Goal: Task Accomplishment & Management: Manage account settings

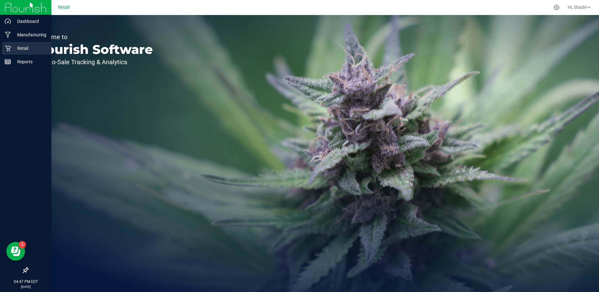
click at [11, 48] on p "Retail" at bounding box center [30, 48] width 38 height 8
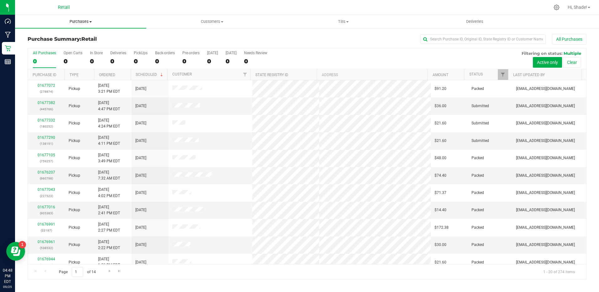
click at [78, 21] on span "Purchases" at bounding box center [80, 22] width 131 height 6
click at [50, 43] on span "Fulfillment" at bounding box center [34, 45] width 39 height 5
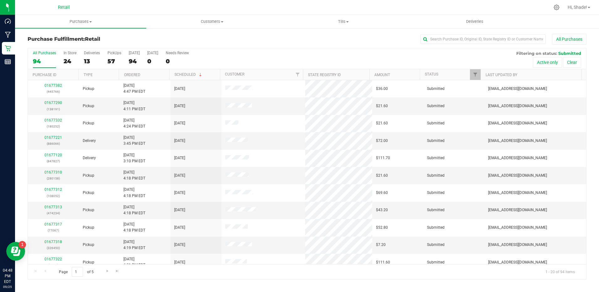
click at [81, 59] on div "All Purchases 94 In Store 24 Deliveries 13 PickUps 57 Today 94 Tomorrow 0 Needs…" at bounding box center [307, 58] width 558 height 21
click at [85, 61] on div "13" at bounding box center [92, 61] width 16 height 7
click at [0, 0] on input "Deliveries 13" at bounding box center [0, 0] width 0 height 0
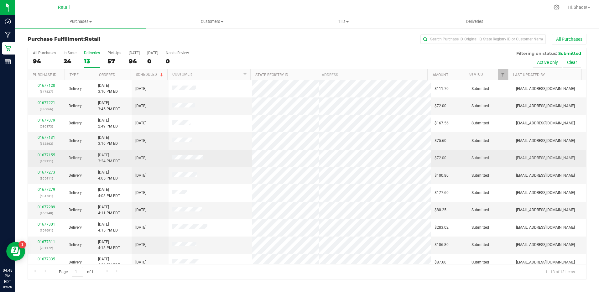
click at [52, 156] on link "01677155" at bounding box center [47, 155] width 18 height 4
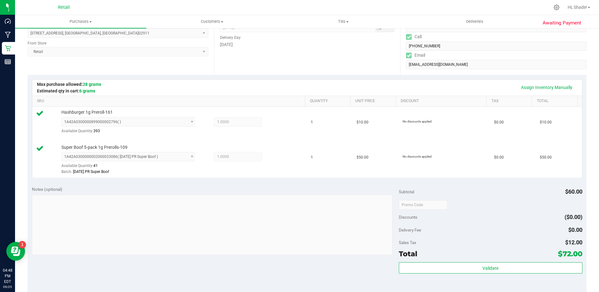
scroll to position [188, 0]
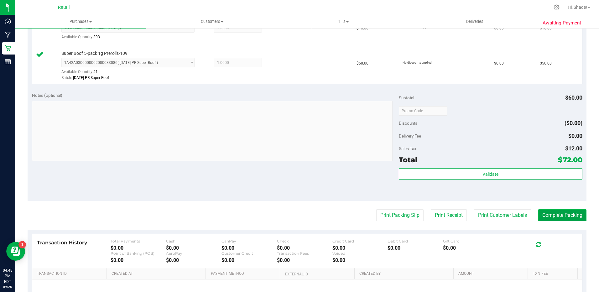
click at [562, 213] on button "Complete Packing" at bounding box center [562, 215] width 48 height 12
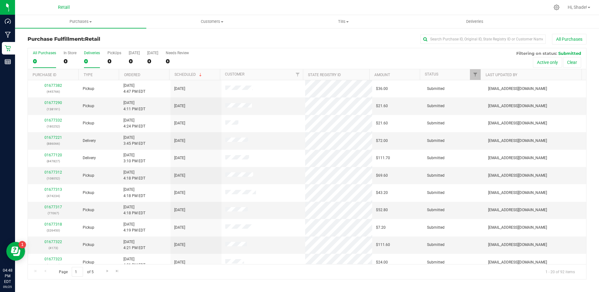
click at [89, 60] on div "0" at bounding box center [92, 61] width 16 height 7
click at [0, 0] on input "Deliveries 0" at bounding box center [0, 0] width 0 height 0
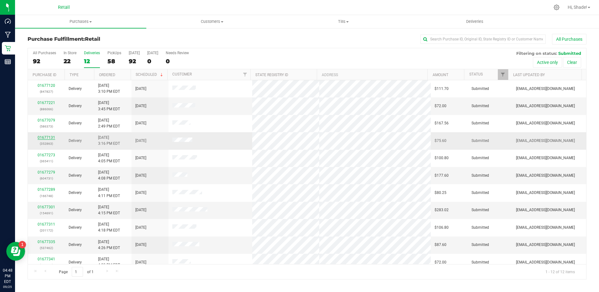
click at [53, 136] on link "01677131" at bounding box center [47, 137] width 18 height 4
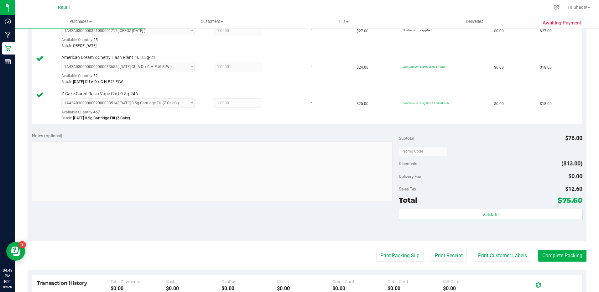
scroll to position [188, 0]
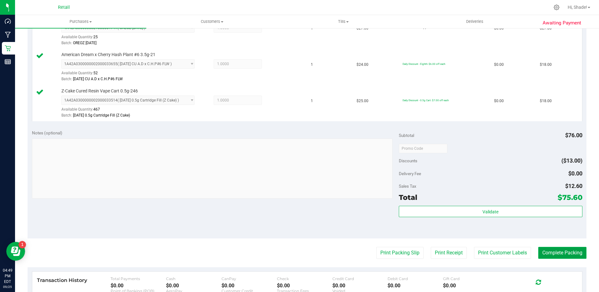
click at [563, 250] on button "Complete Packing" at bounding box center [562, 253] width 48 height 12
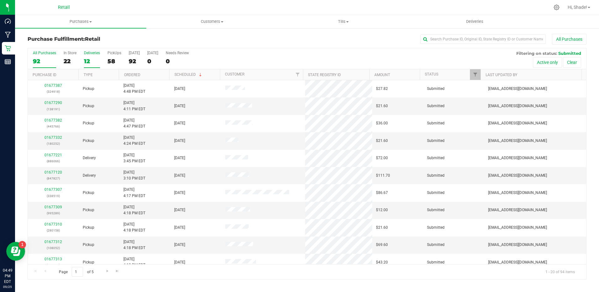
click at [86, 60] on div "12" at bounding box center [92, 61] width 16 height 7
click at [0, 0] on input "Deliveries 12" at bounding box center [0, 0] width 0 height 0
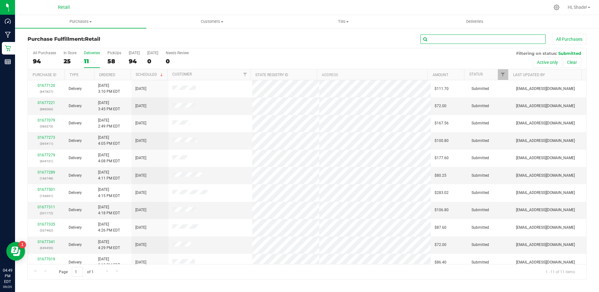
click at [460, 39] on input "text" at bounding box center [482, 38] width 125 height 9
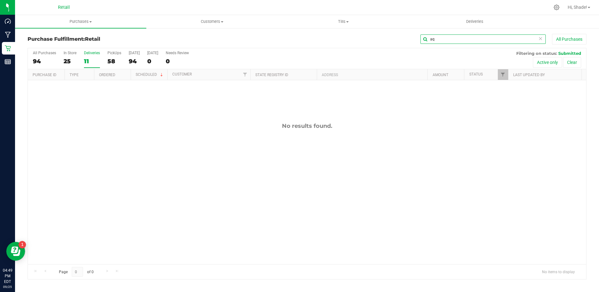
type input "a"
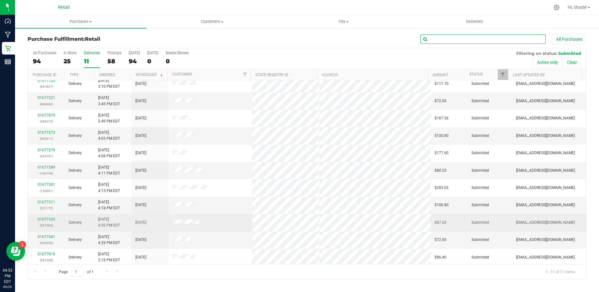
scroll to position [7, 0]
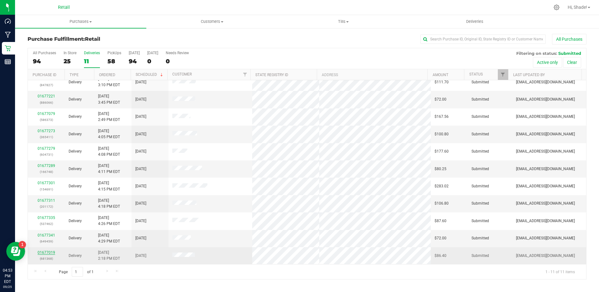
click at [46, 253] on link "01677019" at bounding box center [47, 252] width 18 height 4
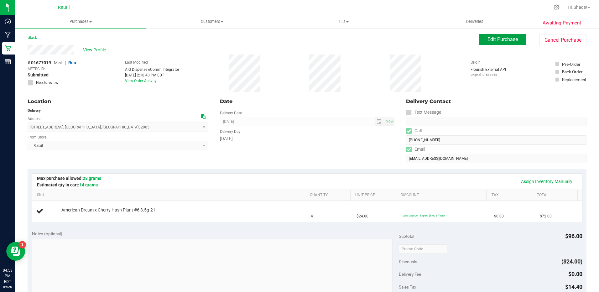
click at [499, 39] on span "Edit Purchase" at bounding box center [503, 39] width 30 height 6
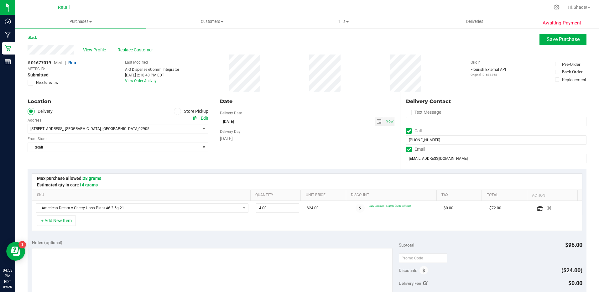
click at [143, 49] on span "Replace Customer" at bounding box center [136, 50] width 38 height 7
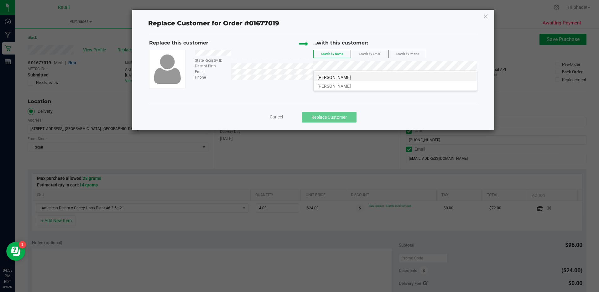
click at [343, 78] on li "Aquedo Rosa" at bounding box center [395, 76] width 163 height 9
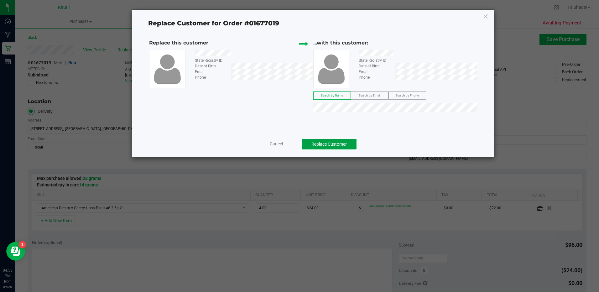
click at [334, 142] on button "Replace Customer" at bounding box center [329, 144] width 55 height 11
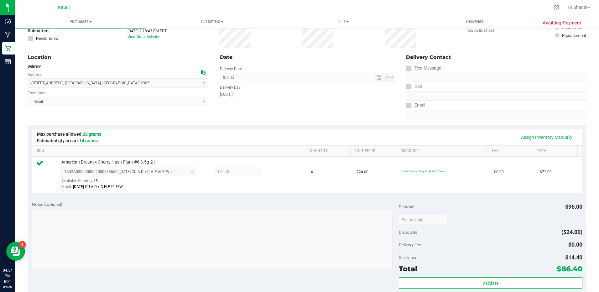
scroll to position [157, 0]
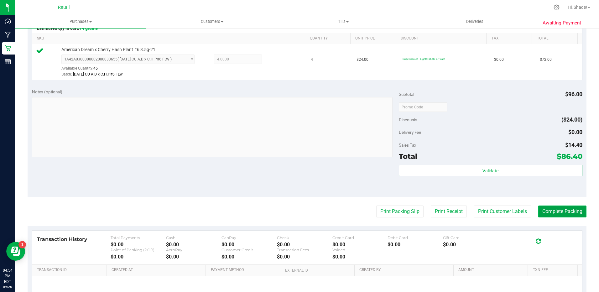
click at [552, 209] on button "Complete Packing" at bounding box center [562, 212] width 48 height 12
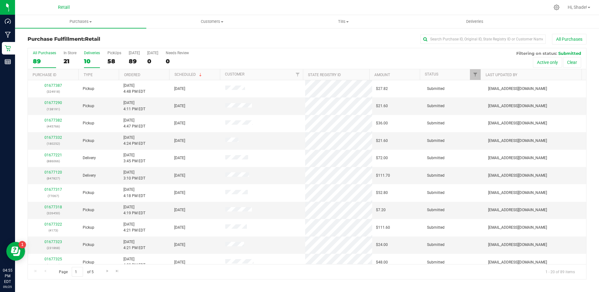
click at [91, 59] on div "10" at bounding box center [92, 61] width 16 height 7
click at [0, 0] on input "Deliveries 10" at bounding box center [0, 0] width 0 height 0
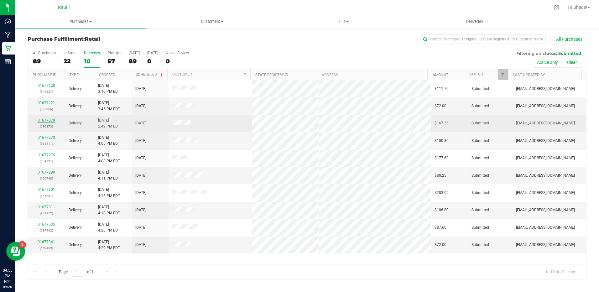
click at [45, 120] on link "01677079" at bounding box center [47, 120] width 18 height 4
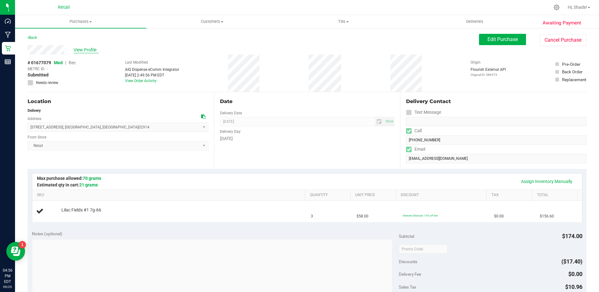
click at [88, 50] on span "View Profile" at bounding box center [86, 50] width 25 height 7
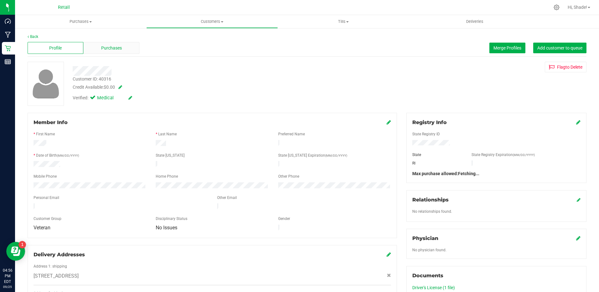
click at [99, 49] on div "Purchases" at bounding box center [111, 48] width 56 height 12
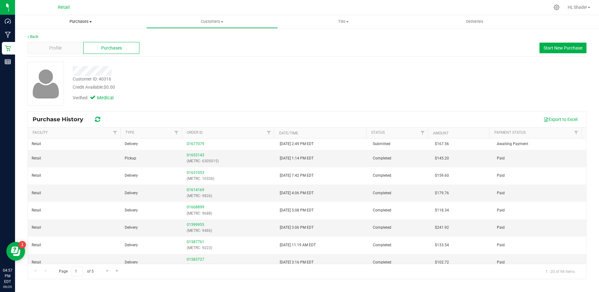
click at [86, 22] on span "Purchases" at bounding box center [80, 22] width 131 height 6
click at [54, 39] on span "Summary of purchases" at bounding box center [47, 37] width 64 height 5
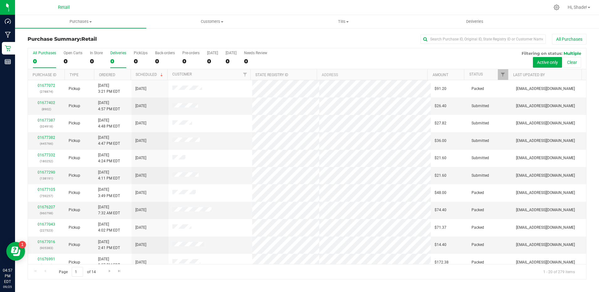
click at [113, 55] on div "Deliveries" at bounding box center [118, 53] width 16 height 4
click at [0, 0] on input "Deliveries 0" at bounding box center [0, 0] width 0 height 0
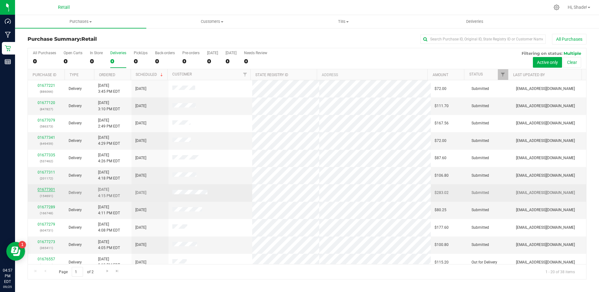
click at [50, 189] on link "01677301" at bounding box center [47, 189] width 18 height 4
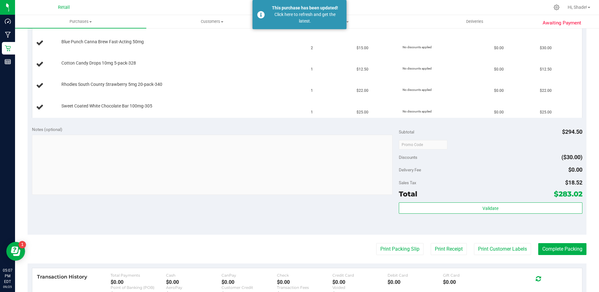
scroll to position [282, 0]
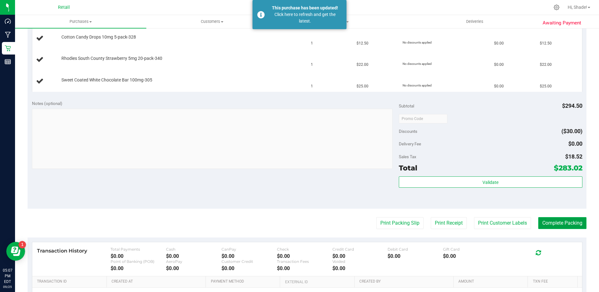
click at [567, 219] on button "Complete Packing" at bounding box center [562, 223] width 48 height 12
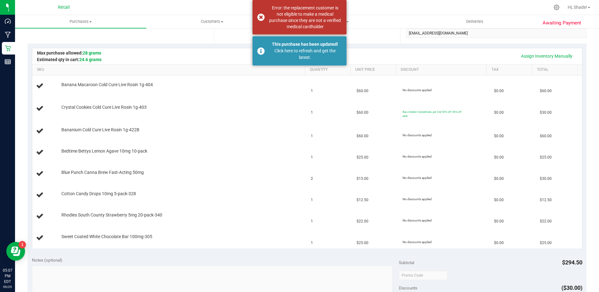
scroll to position [0, 0]
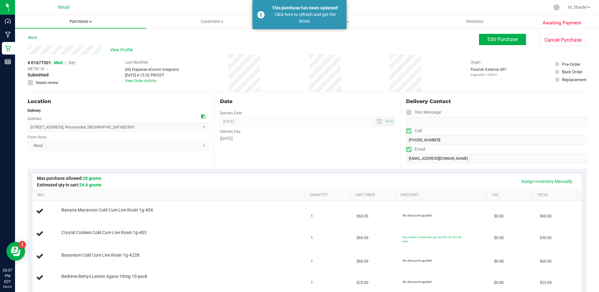
drag, startPoint x: 84, startPoint y: 21, endPoint x: 69, endPoint y: 24, distance: 15.7
click at [84, 21] on span "Purchases" at bounding box center [80, 22] width 131 height 6
click at [57, 40] on span "Summary of purchases" at bounding box center [47, 37] width 64 height 5
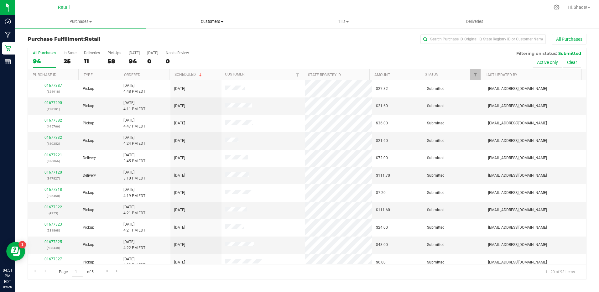
drag, startPoint x: 210, startPoint y: 21, endPoint x: 199, endPoint y: 26, distance: 12.4
click at [210, 21] on span "Customers" at bounding box center [212, 22] width 131 height 6
click at [187, 39] on span "All customers" at bounding box center [168, 37] width 45 height 5
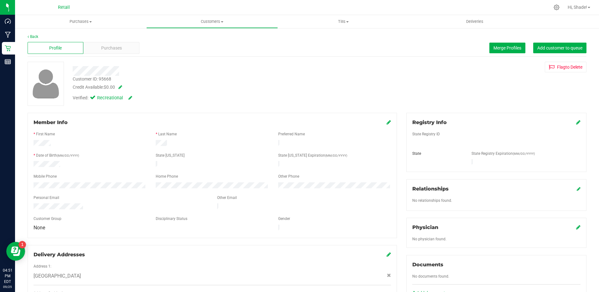
drag, startPoint x: 125, startPoint y: 34, endPoint x: 124, endPoint y: 39, distance: 4.9
click at [125, 34] on div "Back" at bounding box center [307, 37] width 559 height 6
click at [121, 45] on span "Purchases" at bounding box center [111, 48] width 21 height 7
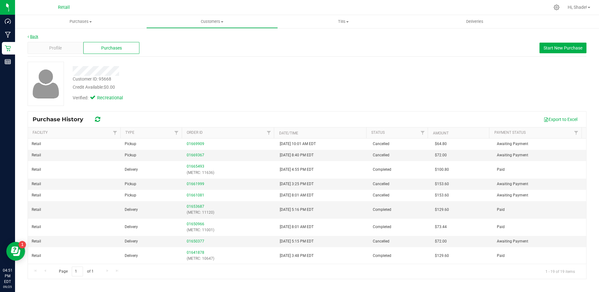
click at [34, 35] on link "Back" at bounding box center [33, 36] width 11 height 4
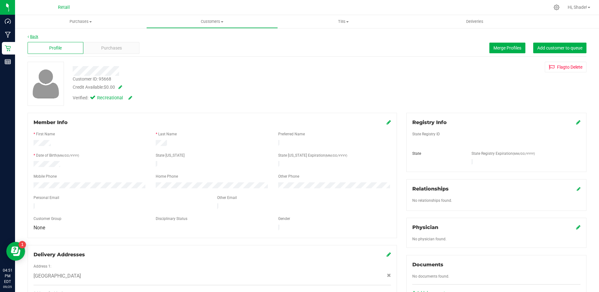
click at [30, 35] on link "Back" at bounding box center [33, 36] width 11 height 4
click at [108, 50] on span "Purchases" at bounding box center [111, 48] width 21 height 7
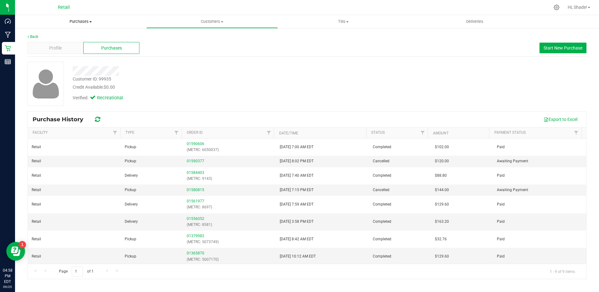
click at [85, 20] on span "Purchases" at bounding box center [80, 22] width 131 height 6
click at [64, 35] on span "Summary of purchases" at bounding box center [47, 37] width 64 height 5
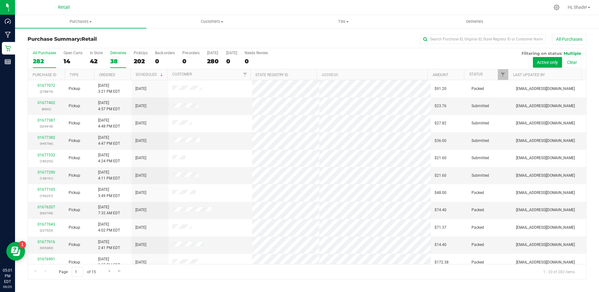
click at [117, 60] on div "38" at bounding box center [118, 61] width 16 height 7
click at [0, 0] on input "Deliveries 38" at bounding box center [0, 0] width 0 height 0
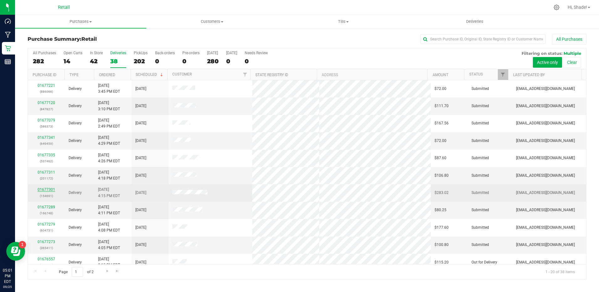
click at [49, 191] on link "01677301" at bounding box center [47, 189] width 18 height 4
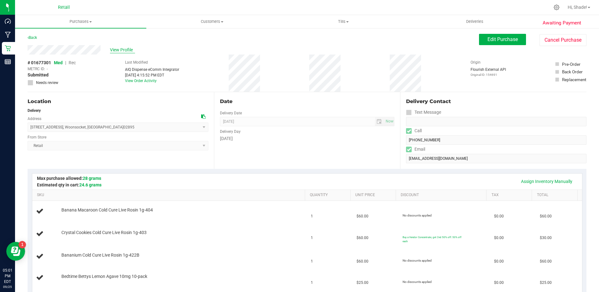
click at [113, 50] on span "View Profile" at bounding box center [122, 50] width 25 height 7
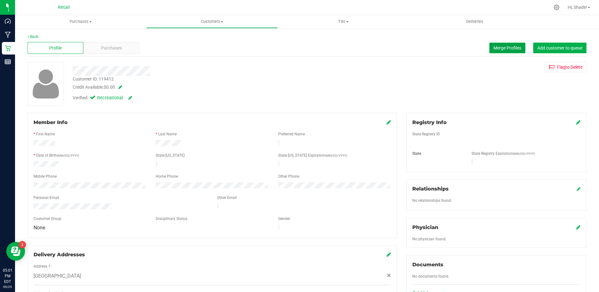
click at [493, 49] on span "Merge Profiles" at bounding box center [507, 47] width 28 height 5
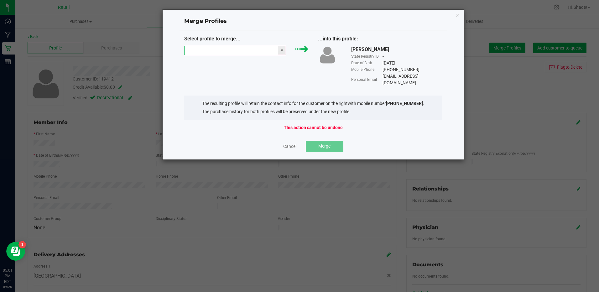
click at [269, 50] on input "NO DATA FOUND" at bounding box center [232, 50] width 94 height 9
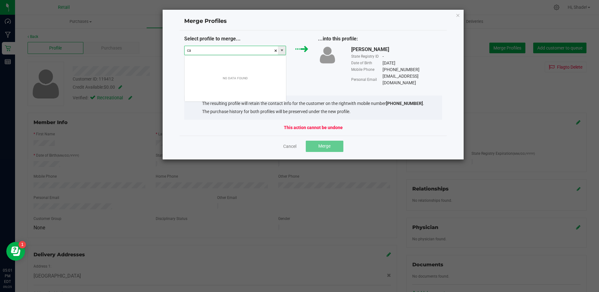
scroll to position [9, 102]
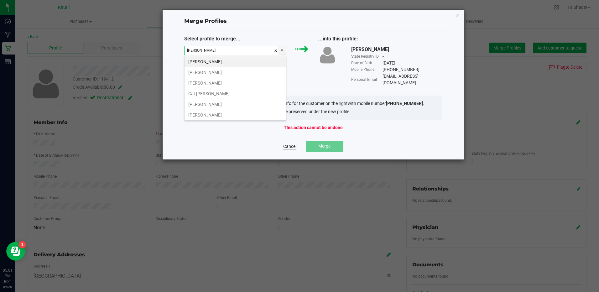
type input "[PERSON_NAME]"
click at [290, 143] on link "Cancel" at bounding box center [289, 146] width 13 height 6
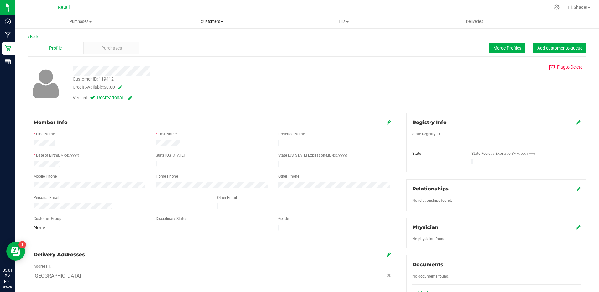
click at [212, 19] on span "Customers" at bounding box center [212, 22] width 131 height 6
click at [187, 37] on span "All customers" at bounding box center [168, 37] width 45 height 5
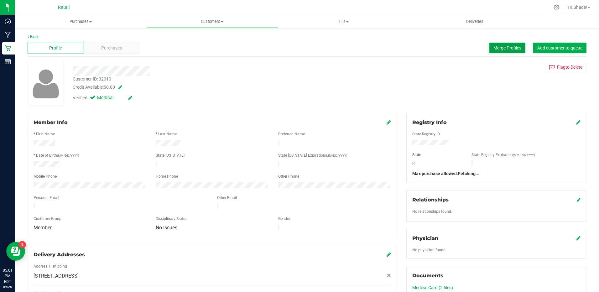
click at [508, 45] on span "Merge Profiles" at bounding box center [507, 47] width 28 height 5
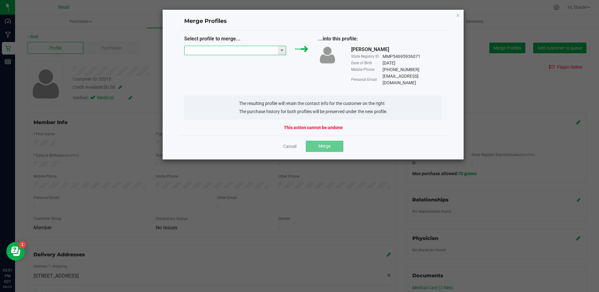
click at [261, 51] on input "NO DATA FOUND" at bounding box center [232, 50] width 94 height 9
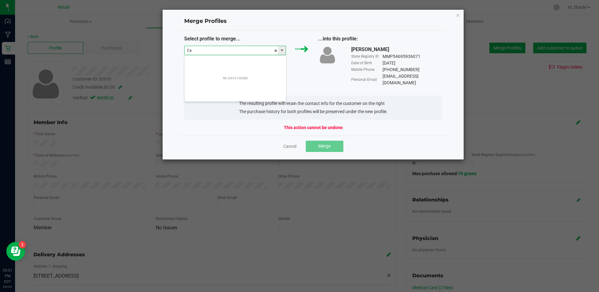
scroll to position [9, 102]
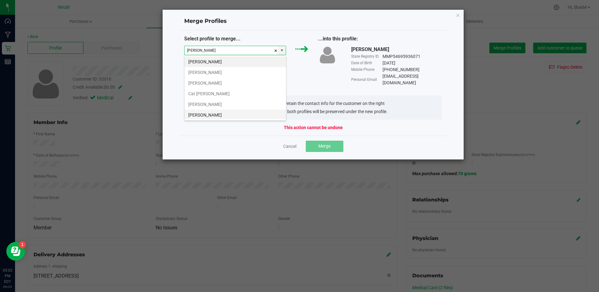
click at [221, 112] on li "[PERSON_NAME]" at bounding box center [236, 115] width 102 height 11
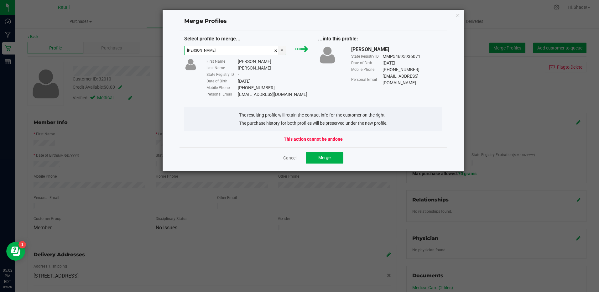
type input "[PERSON_NAME]"
drag, startPoint x: 298, startPoint y: 95, endPoint x: 234, endPoint y: 95, distance: 64.2
click at [234, 95] on div "Select profile to merge... [PERSON_NAME] First Name [PERSON_NAME] Last Name [PE…" at bounding box center [314, 66] width 268 height 63
copy div "[EMAIL_ADDRESS][DOMAIN_NAME]"
click at [323, 160] on span "Merge" at bounding box center [324, 157] width 12 height 5
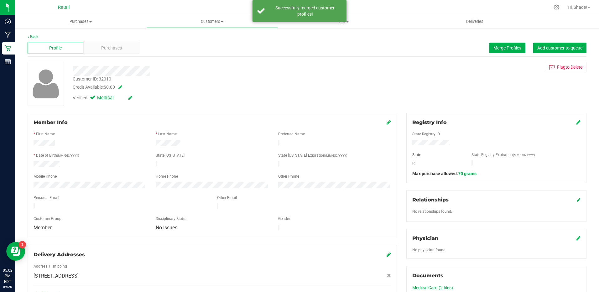
click at [387, 120] on icon at bounding box center [389, 122] width 4 height 5
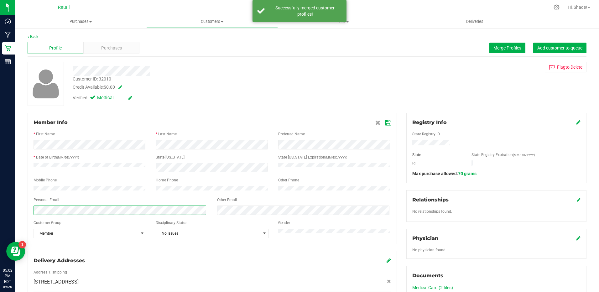
click at [0, 205] on html "Dashboard Manufacturing Retail Reports 05:02 PM EDT [DATE] 09/25 Retail Hi, Sha…" at bounding box center [299, 146] width 599 height 292
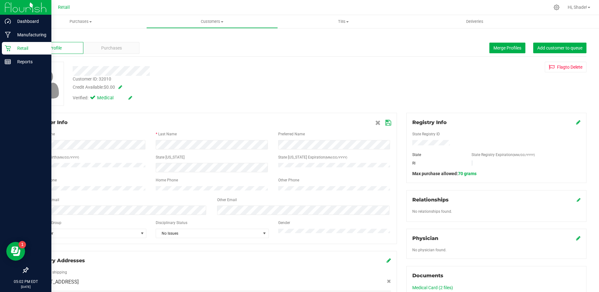
click at [15, 192] on div "Back Profile Purchases Merge Profiles Add customer to queue Customer ID: 32010 …" at bounding box center [307, 249] width 584 height 442
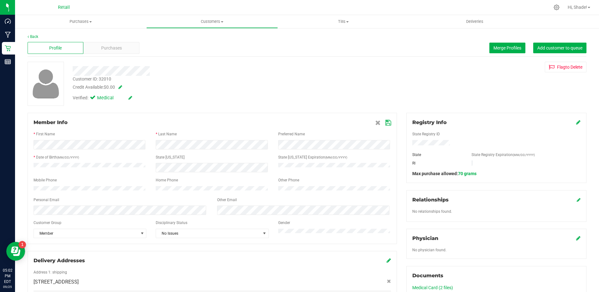
click at [385, 125] on icon at bounding box center [388, 122] width 6 height 5
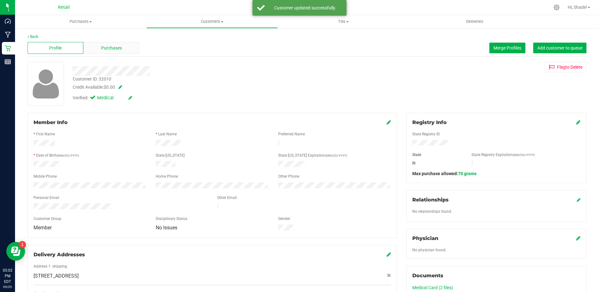
click at [114, 51] on span "Purchases" at bounding box center [111, 48] width 21 height 7
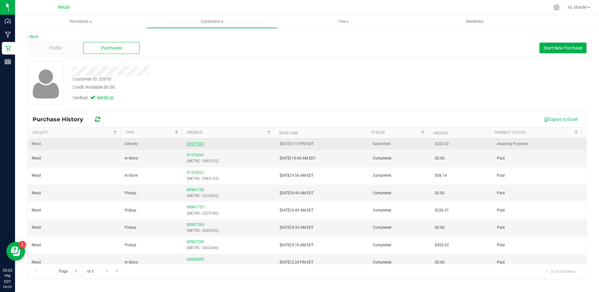
click at [196, 143] on link "01677301" at bounding box center [196, 144] width 18 height 4
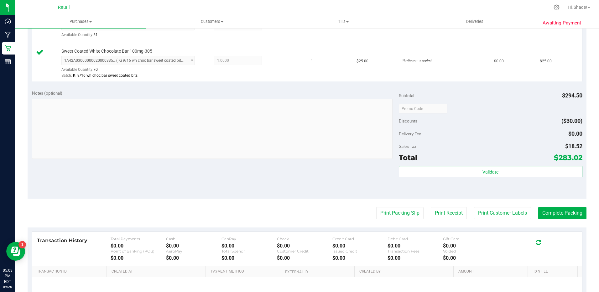
scroll to position [469, 0]
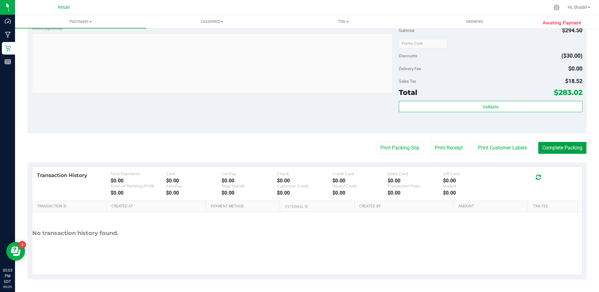
click at [555, 144] on button "Complete Packing" at bounding box center [562, 148] width 48 height 12
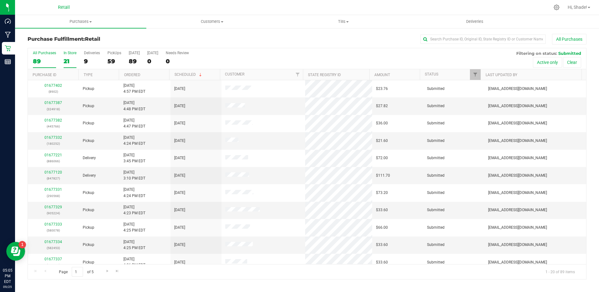
click at [69, 59] on div "21" at bounding box center [70, 61] width 13 height 7
click at [0, 0] on input "In Store 21" at bounding box center [0, 0] width 0 height 0
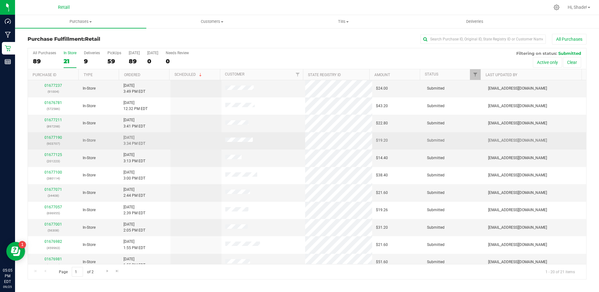
scroll to position [163, 0]
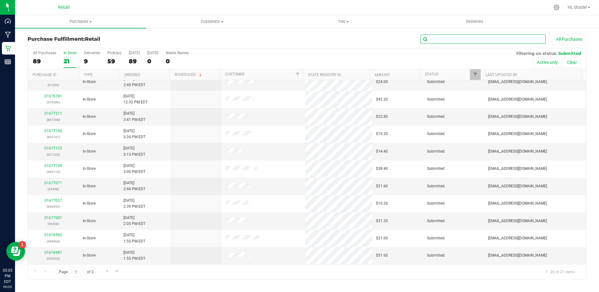
click at [477, 43] on input "text" at bounding box center [482, 38] width 125 height 9
type input "ange"
click at [91, 60] on div "9" at bounding box center [92, 61] width 16 height 7
click at [0, 0] on input "Deliveries 9" at bounding box center [0, 0] width 0 height 0
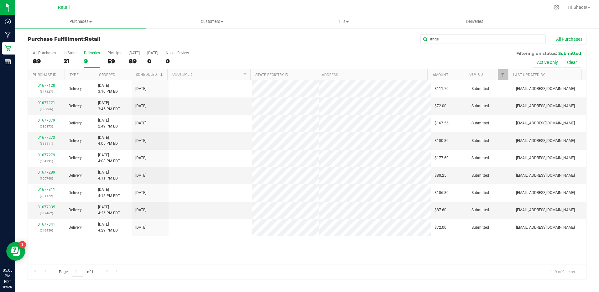
scroll to position [0, 0]
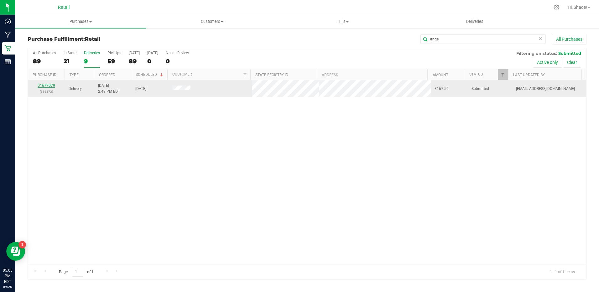
click at [52, 84] on link "01677079" at bounding box center [47, 85] width 18 height 4
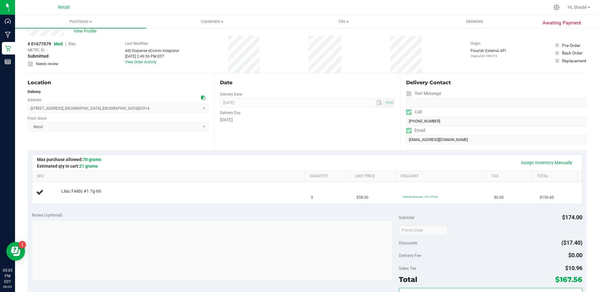
scroll to position [94, 0]
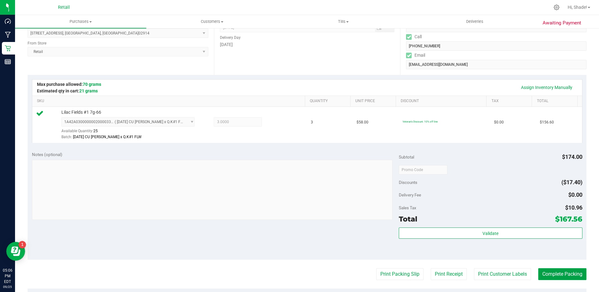
drag, startPoint x: 504, startPoint y: 126, endPoint x: 561, endPoint y: 276, distance: 160.0
click at [561, 276] on button "Complete Packing" at bounding box center [562, 274] width 48 height 12
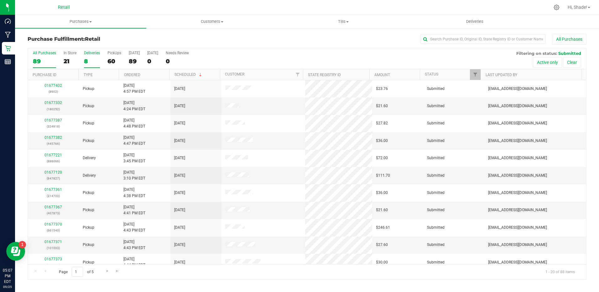
click at [89, 60] on div "8" at bounding box center [92, 61] width 16 height 7
click at [0, 0] on input "Deliveries 8" at bounding box center [0, 0] width 0 height 0
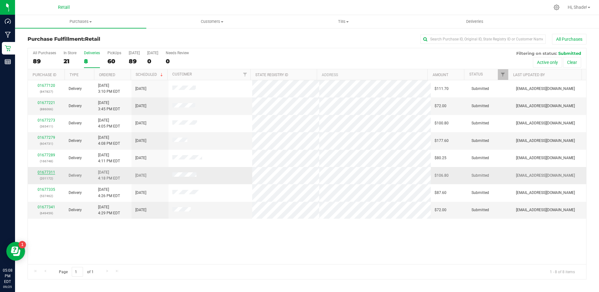
click at [51, 173] on link "01677311" at bounding box center [47, 172] width 18 height 4
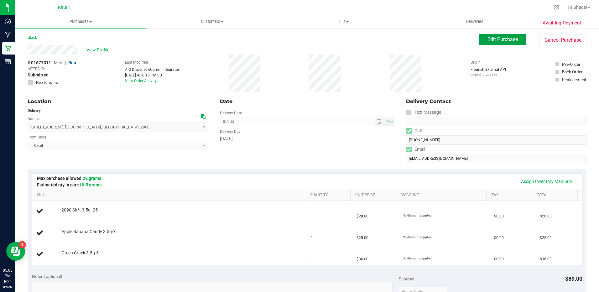
click at [506, 37] on span "Edit Purchase" at bounding box center [503, 39] width 30 height 6
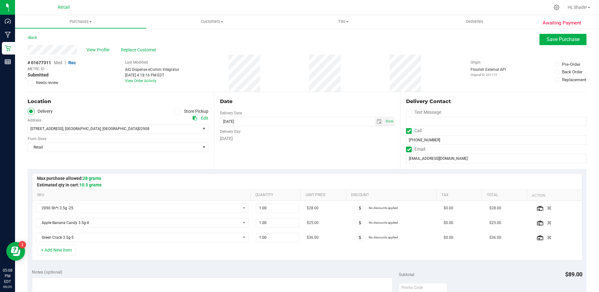
click at [177, 111] on icon at bounding box center [177, 111] width 4 height 0
click at [0, 0] on input "Store Pickup" at bounding box center [0, 0] width 0 height 0
click at [547, 38] on span "Save Purchase" at bounding box center [563, 39] width 33 height 6
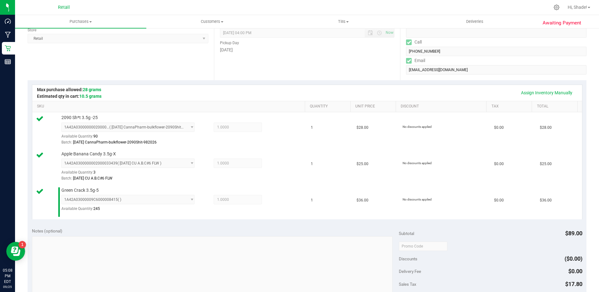
scroll to position [157, 0]
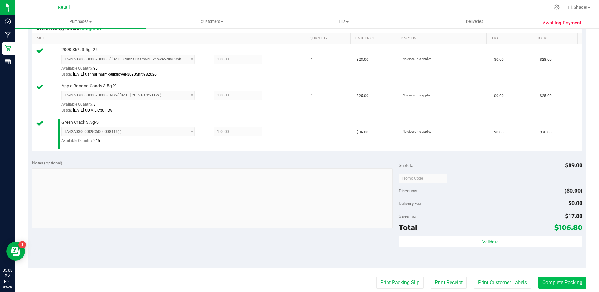
click at [557, 290] on purchase-details "Back Edit Purchase Cancel Purchase View Profile # 01677311 Med | Rec METRC ID: …" at bounding box center [307, 145] width 559 height 537
click at [559, 285] on button "Complete Packing" at bounding box center [562, 283] width 48 height 12
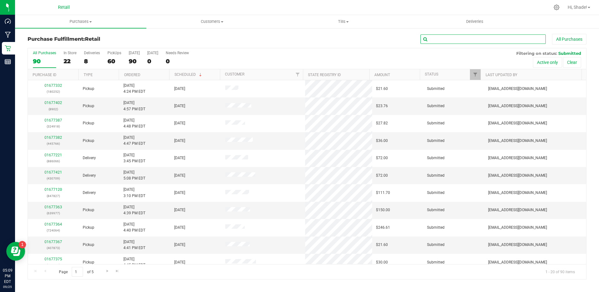
click at [474, 40] on input "text" at bounding box center [482, 38] width 125 height 9
type input "[PERSON_NAME]"
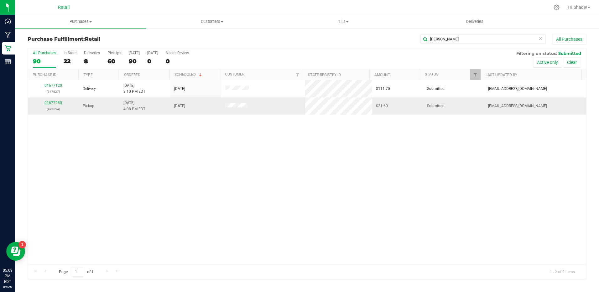
click at [51, 102] on link "01677280" at bounding box center [53, 103] width 18 height 4
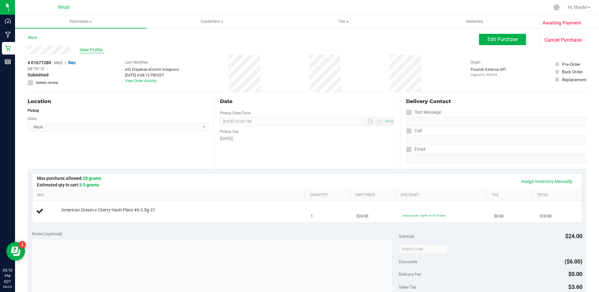
click at [88, 48] on span "View Profile" at bounding box center [92, 50] width 25 height 7
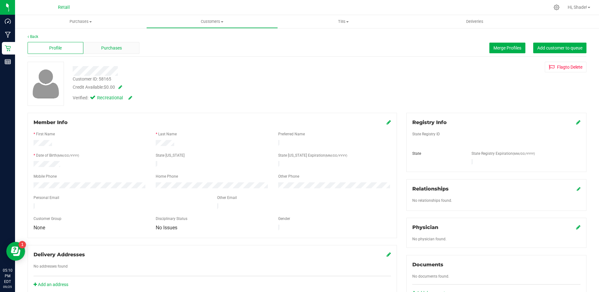
click at [111, 48] on span "Purchases" at bounding box center [111, 48] width 21 height 7
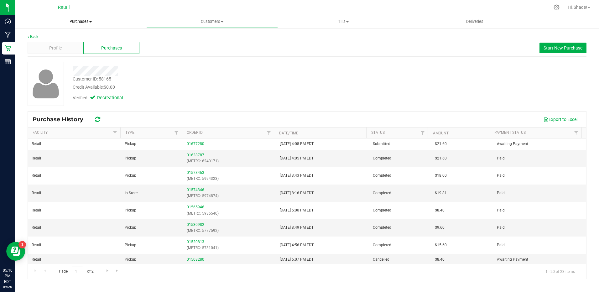
click at [80, 20] on span "Purchases" at bounding box center [80, 22] width 131 height 6
click at [43, 44] on span "Fulfillment" at bounding box center [34, 45] width 39 height 5
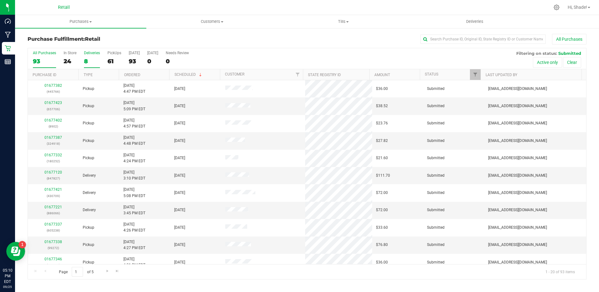
click at [92, 59] on div "8" at bounding box center [92, 61] width 16 height 7
click at [0, 0] on input "Deliveries 8" at bounding box center [0, 0] width 0 height 0
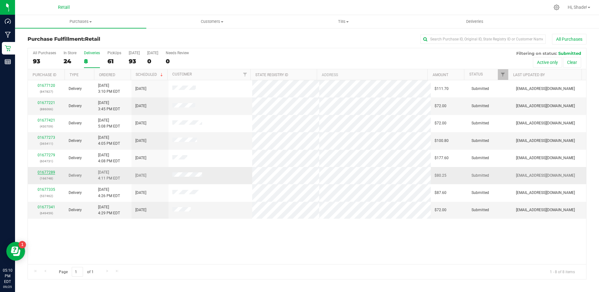
click at [49, 173] on link "01677289" at bounding box center [47, 172] width 18 height 4
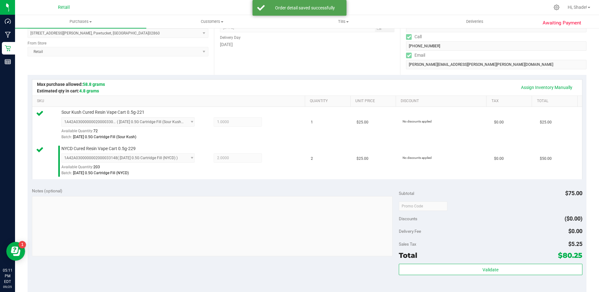
scroll to position [157, 0]
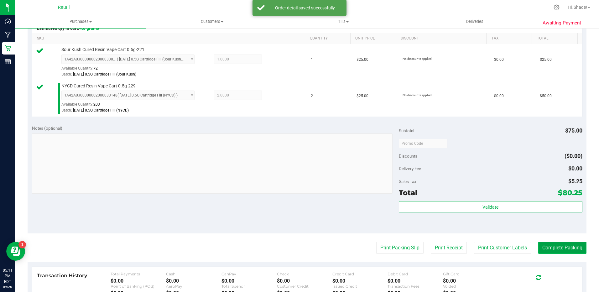
click at [551, 243] on button "Complete Packing" at bounding box center [562, 248] width 48 height 12
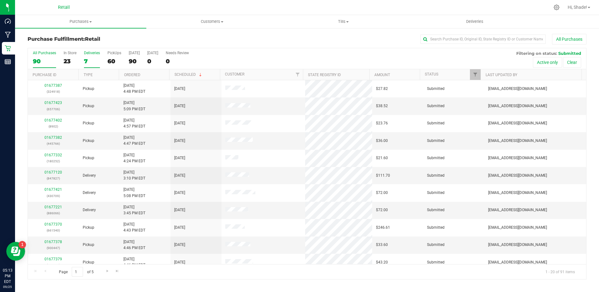
click at [86, 57] on label "Deliveries 7" at bounding box center [92, 59] width 16 height 17
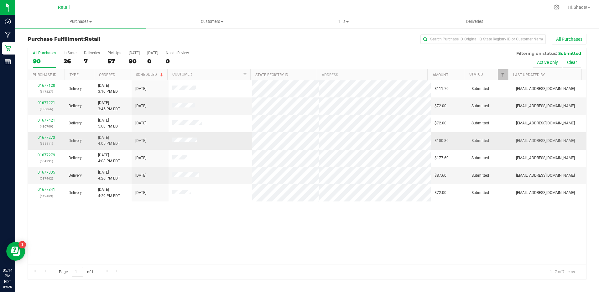
click at [47, 140] on div "01677273 (365411)" at bounding box center [46, 141] width 29 height 12
click at [47, 137] on link "01677273" at bounding box center [47, 137] width 18 height 4
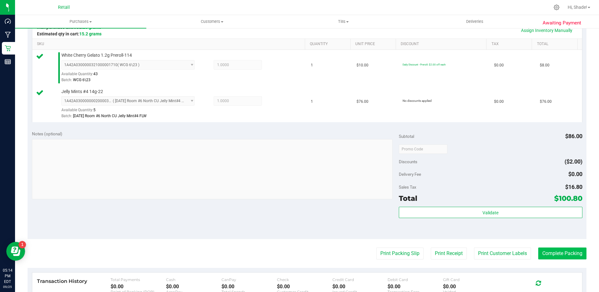
scroll to position [157, 0]
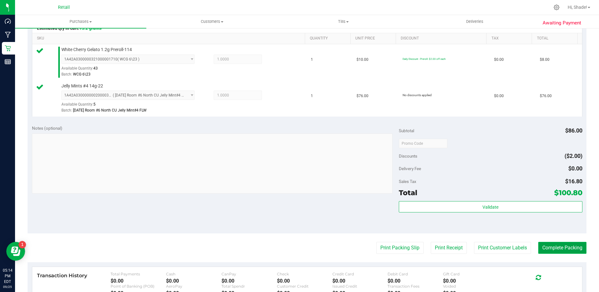
click at [562, 251] on button "Complete Packing" at bounding box center [562, 248] width 48 height 12
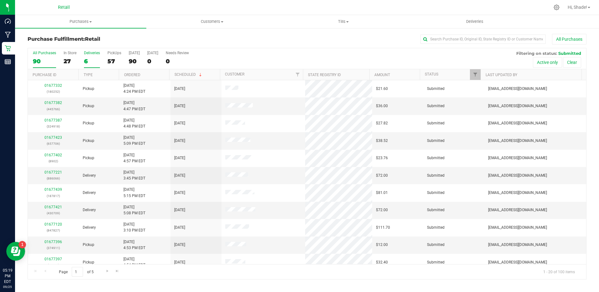
click at [87, 58] on div "6" at bounding box center [92, 61] width 16 height 7
click at [0, 0] on input "Deliveries 6" at bounding box center [0, 0] width 0 height 0
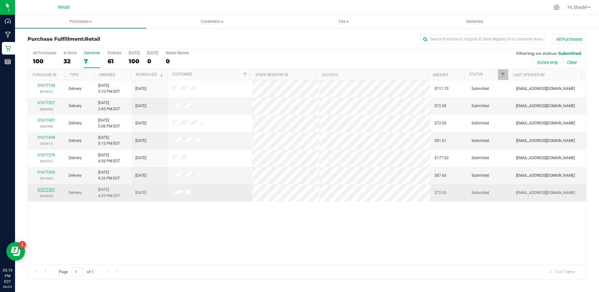
click at [46, 190] on link "01677341" at bounding box center [47, 189] width 18 height 4
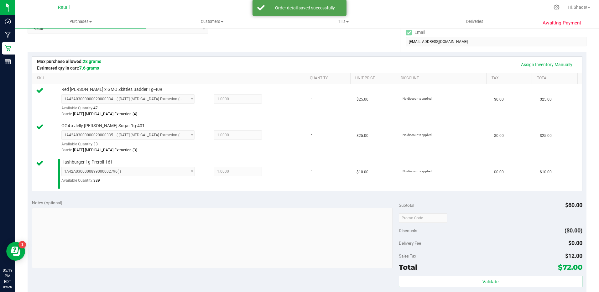
scroll to position [157, 0]
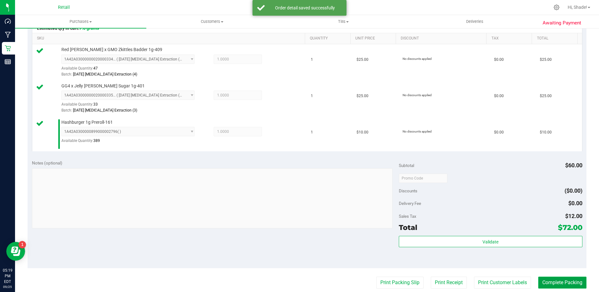
click at [552, 286] on button "Complete Packing" at bounding box center [562, 283] width 48 height 12
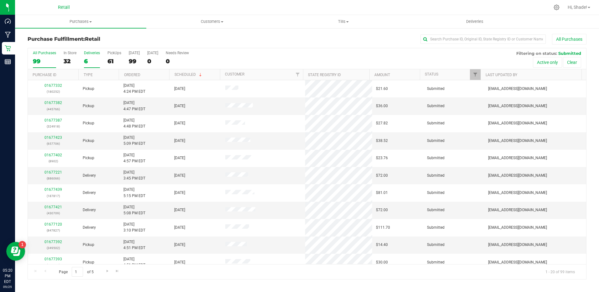
click at [88, 60] on div "6" at bounding box center [92, 61] width 16 height 7
click at [0, 0] on input "Deliveries 6" at bounding box center [0, 0] width 0 height 0
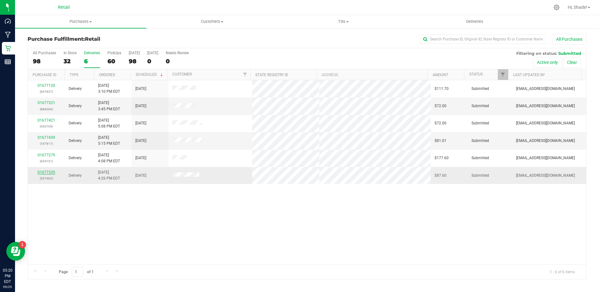
click at [53, 174] on link "01677335" at bounding box center [47, 172] width 18 height 4
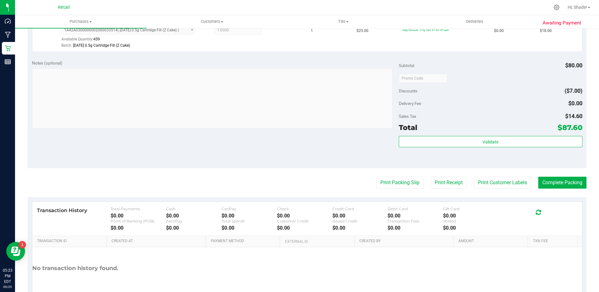
scroll to position [295, 0]
click at [554, 177] on button "Complete Packing" at bounding box center [562, 182] width 48 height 12
click at [555, 180] on button "Complete Packing" at bounding box center [559, 182] width 53 height 12
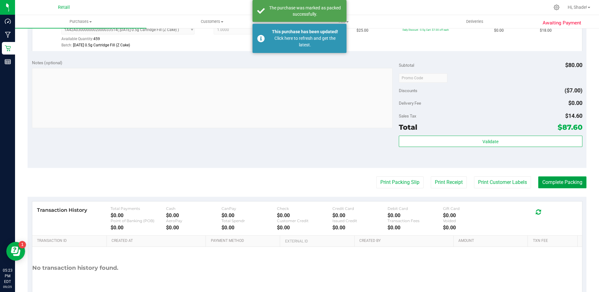
click at [541, 182] on button "Complete Packing" at bounding box center [562, 182] width 48 height 12
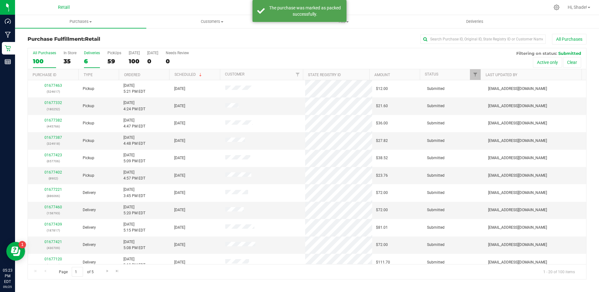
click at [86, 60] on div "6" at bounding box center [92, 61] width 16 height 7
click at [0, 0] on input "Deliveries 6" at bounding box center [0, 0] width 0 height 0
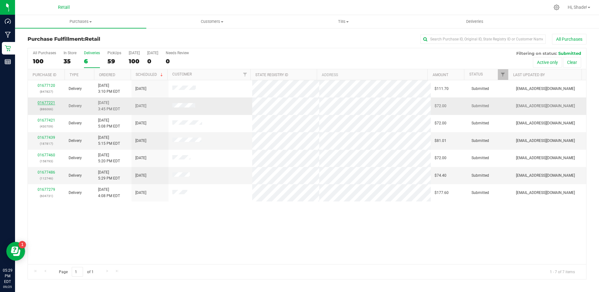
click at [43, 101] on link "01677221" at bounding box center [47, 103] width 18 height 4
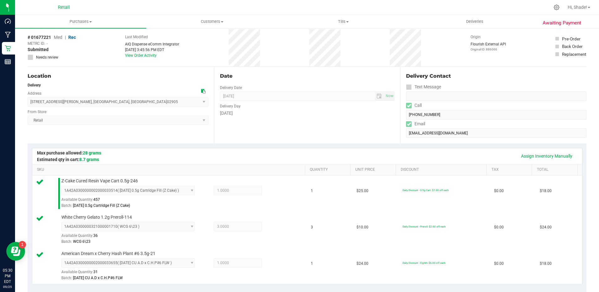
scroll to position [157, 0]
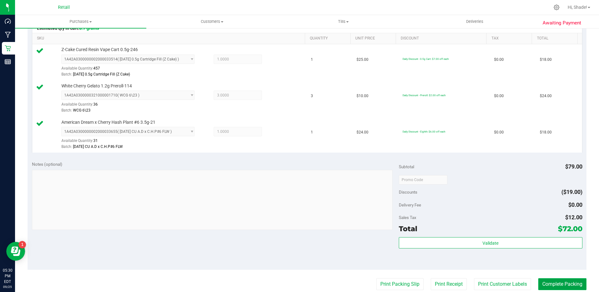
click at [553, 283] on button "Complete Packing" at bounding box center [562, 284] width 48 height 12
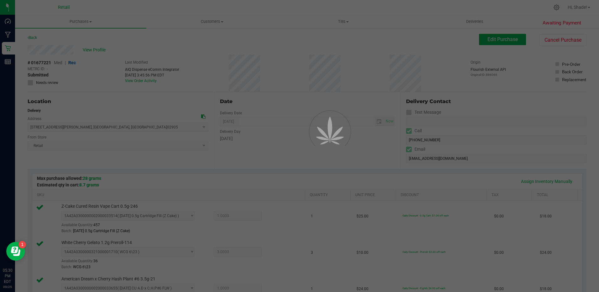
click at [570, 284] on div "Purchases Summary of purchases Fulfillment All purchases Customers All customer…" at bounding box center [307, 153] width 584 height 277
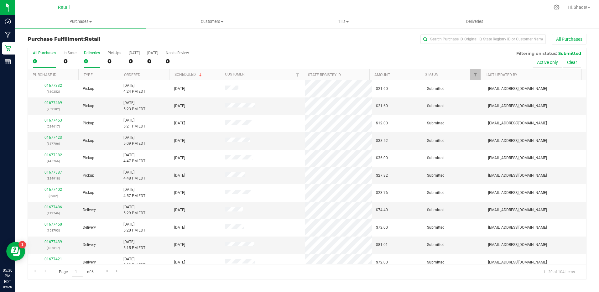
click at [86, 64] on div "0" at bounding box center [92, 61] width 16 height 7
click at [0, 0] on input "Deliveries 0" at bounding box center [0, 0] width 0 height 0
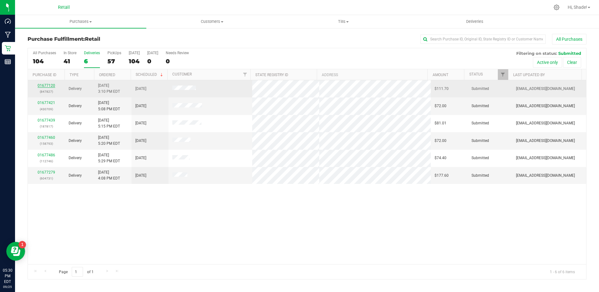
click at [49, 85] on link "01677120" at bounding box center [47, 85] width 18 height 4
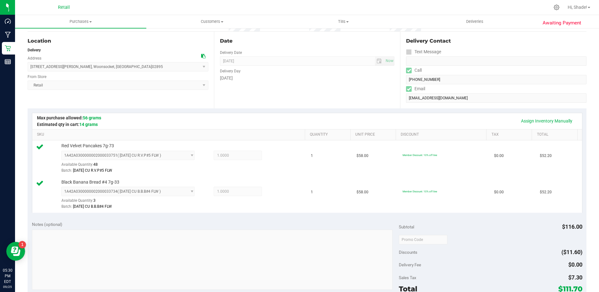
scroll to position [157, 0]
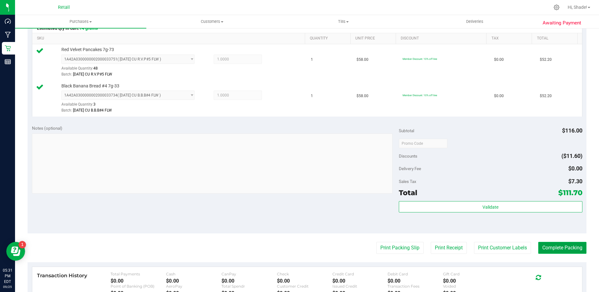
click at [571, 247] on button "Complete Packing" at bounding box center [562, 248] width 48 height 12
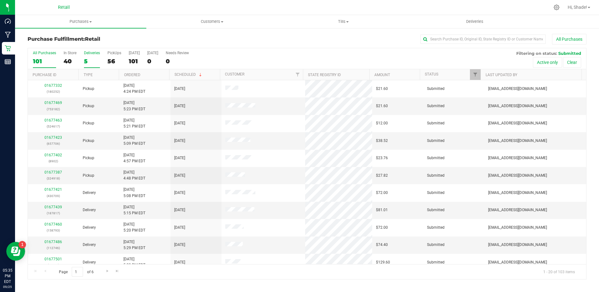
click at [87, 60] on div "5" at bounding box center [92, 61] width 16 height 7
click at [0, 0] on input "Deliveries 5" at bounding box center [0, 0] width 0 height 0
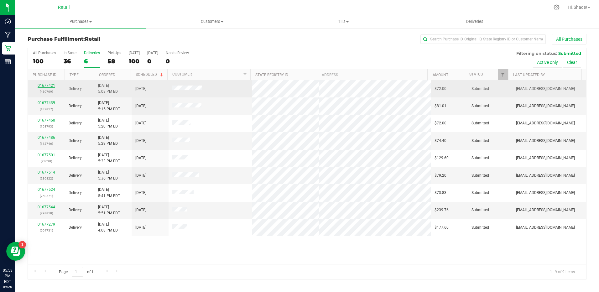
click at [48, 86] on link "01677421" at bounding box center [47, 85] width 18 height 4
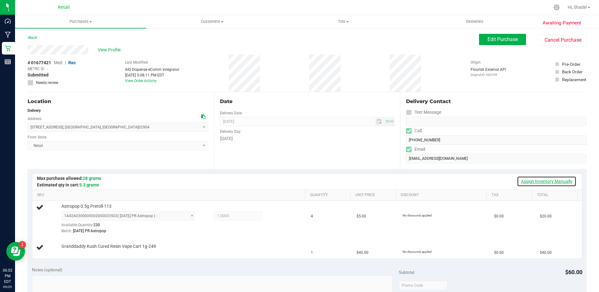
drag, startPoint x: 533, startPoint y: 178, endPoint x: 467, endPoint y: 182, distance: 65.9
click at [533, 178] on link "Assign Inventory Manually" at bounding box center [547, 181] width 60 height 11
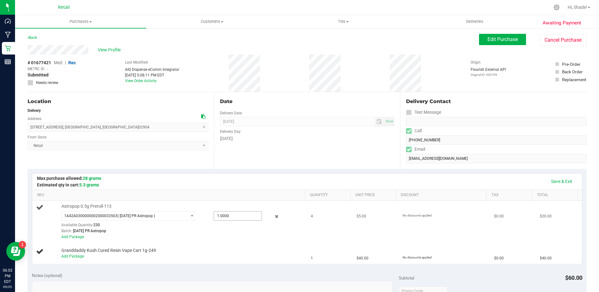
click at [242, 218] on span "1.0000 1" at bounding box center [238, 215] width 48 height 9
type input "4"
type input "4.0000"
click at [248, 229] on div "Batch: [DATE] PR Astropop" at bounding box center [181, 231] width 241 height 6
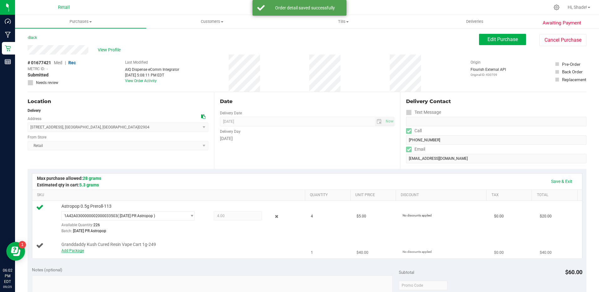
click at [74, 252] on link "Add Package" at bounding box center [72, 250] width 23 height 4
click at [107, 252] on span "Select Package" at bounding box center [124, 252] width 125 height 9
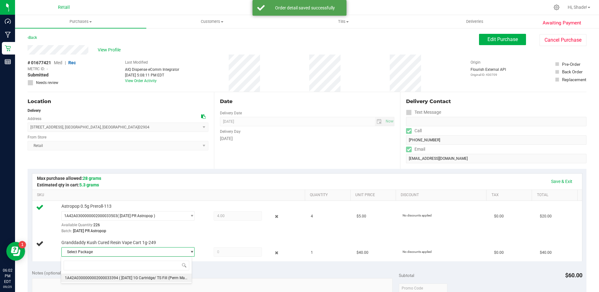
drag, startPoint x: 124, startPoint y: 276, endPoint x: 139, endPoint y: 272, distance: 15.5
click at [125, 276] on span "( [DATE] 1G Cartridge/ TS Fill (Perm Marker/ G )" at bounding box center [158, 278] width 79 height 4
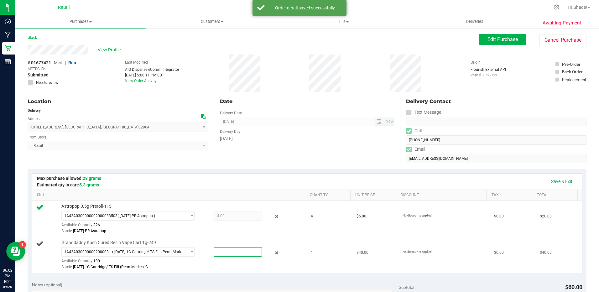
click at [237, 253] on span at bounding box center [238, 251] width 48 height 9
type input "1"
type input "1.0000"
click at [247, 240] on div "Granddaddy Kush Cured Resin Vape Cart 1g-249 1A42A0300000002000033394 ( [DATE] …" at bounding box center [180, 255] width 244 height 31
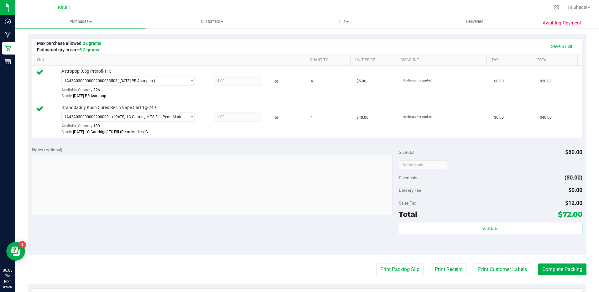
scroll to position [188, 0]
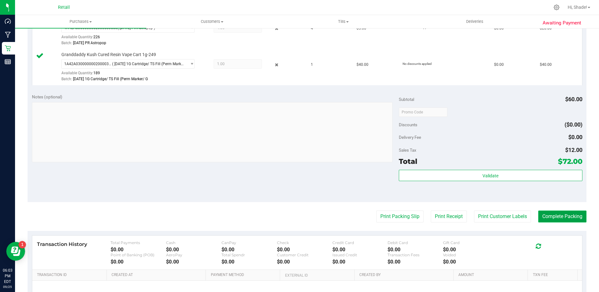
click at [565, 217] on button "Complete Packing" at bounding box center [562, 217] width 48 height 12
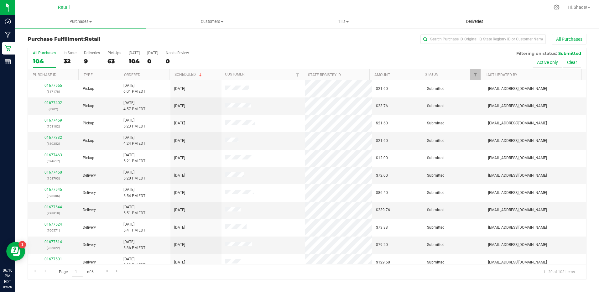
click at [468, 19] on span "Deliveries" at bounding box center [475, 22] width 34 height 6
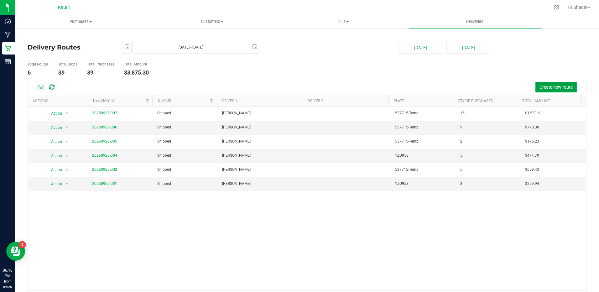
click at [559, 88] on span "Create new route" at bounding box center [556, 87] width 33 height 5
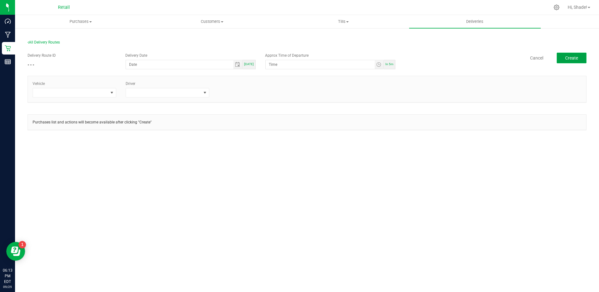
click at [562, 54] on button "Create" at bounding box center [572, 58] width 30 height 11
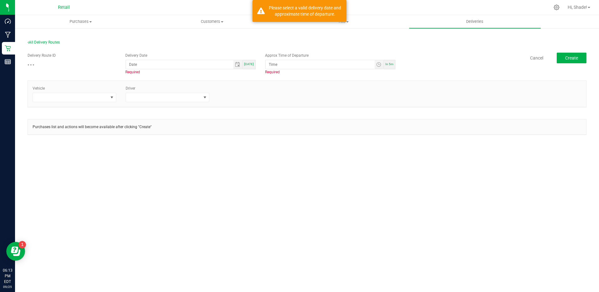
click at [253, 65] on span "[DATE]" at bounding box center [249, 63] width 10 height 3
type input "[DATE]"
click at [389, 64] on span "In 5m" at bounding box center [389, 63] width 8 height 3
type input "6:18 PM"
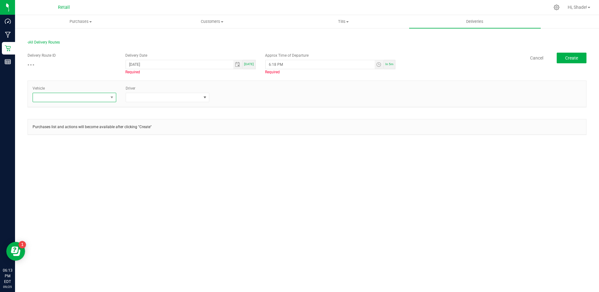
click at [71, 95] on span at bounding box center [70, 97] width 75 height 9
click at [95, 96] on span at bounding box center [70, 97] width 75 height 9
click at [61, 134] on li "Tesla-Gray" at bounding box center [74, 135] width 83 height 11
click at [208, 97] on span at bounding box center [205, 97] width 8 height 9
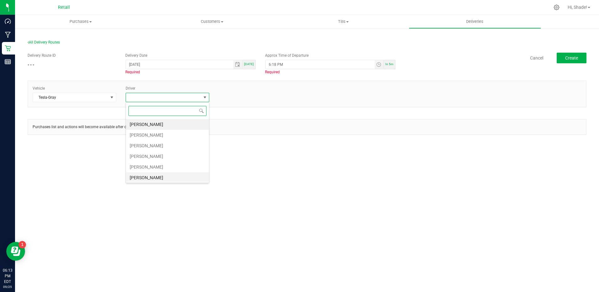
click at [157, 175] on li "[PERSON_NAME]" at bounding box center [167, 177] width 83 height 11
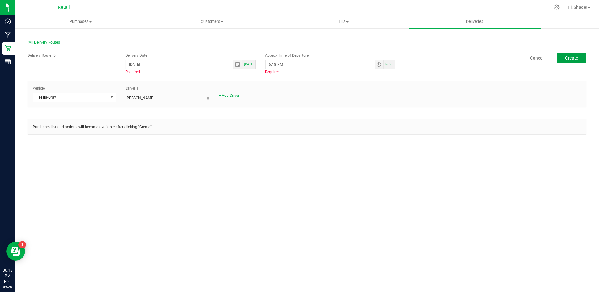
click at [562, 55] on button "Create" at bounding box center [572, 58] width 30 height 11
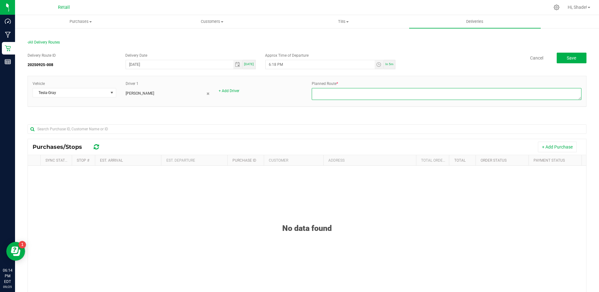
click at [350, 95] on textarea at bounding box center [447, 94] width 270 height 12
click at [316, 91] on textarea at bounding box center [447, 94] width 270 height 12
type textarea "onfleet"
click at [563, 54] on button "Save" at bounding box center [572, 58] width 30 height 11
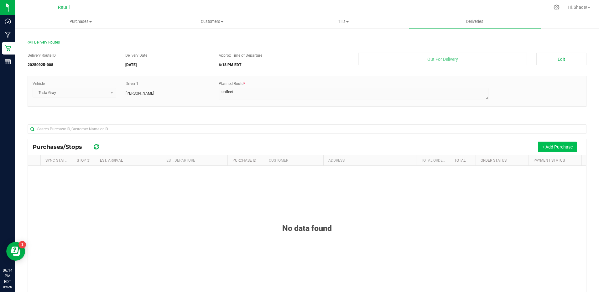
click at [561, 146] on button "+ Add Purchase" at bounding box center [557, 147] width 39 height 11
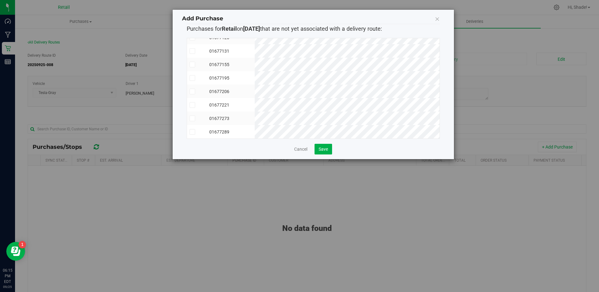
scroll to position [118, 0]
click at [192, 78] on icon at bounding box center [192, 78] width 4 height 0
click at [0, 0] on input "checkbox" at bounding box center [0, 0] width 0 height 0
click at [194, 129] on span at bounding box center [193, 132] width 6 height 6
click at [0, 0] on input "checkbox" at bounding box center [0, 0] width 0 height 0
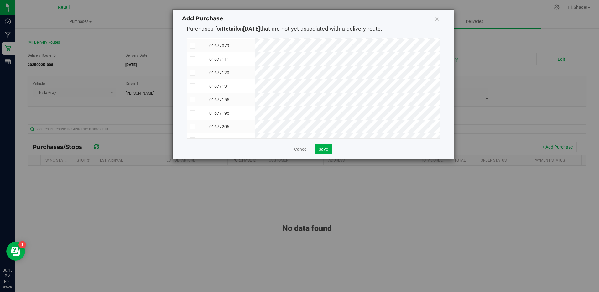
scroll to position [24, 0]
click at [192, 46] on icon at bounding box center [192, 46] width 4 height 0
click at [0, 0] on input "checkbox" at bounding box center [0, 0] width 0 height 0
click at [191, 73] on icon at bounding box center [192, 73] width 4 height 0
click at [0, 0] on input "checkbox" at bounding box center [0, 0] width 0 height 0
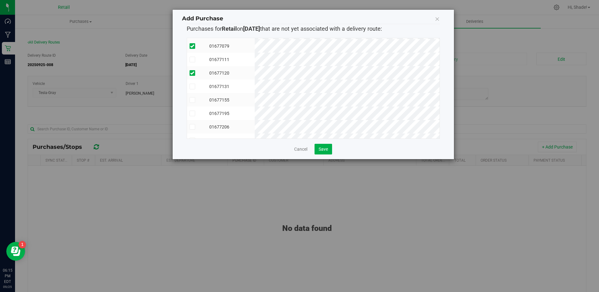
click at [192, 113] on icon at bounding box center [192, 113] width 4 height 0
click at [0, 0] on input "checkbox" at bounding box center [0, 0] width 0 height 0
click at [191, 105] on icon at bounding box center [192, 105] width 4 height 0
click at [0, 0] on input "checkbox" at bounding box center [0, 0] width 0 height 0
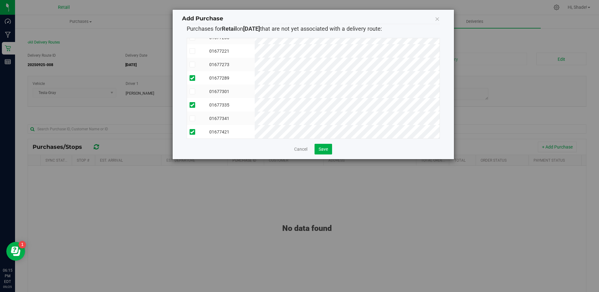
click at [194, 91] on icon at bounding box center [192, 91] width 4 height 0
click at [0, 0] on input "checkbox" at bounding box center [0, 0] width 0 height 0
click at [191, 116] on span at bounding box center [193, 119] width 6 height 6
click at [0, 0] on input "checkbox" at bounding box center [0, 0] width 0 height 0
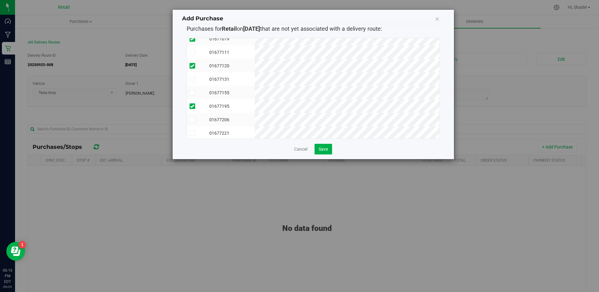
click at [193, 79] on icon at bounding box center [192, 79] width 4 height 0
click at [0, 0] on input "checkbox" at bounding box center [0, 0] width 0 height 0
click at [194, 123] on span at bounding box center [193, 124] width 6 height 6
click at [0, 0] on input "checkbox" at bounding box center [0, 0] width 0 height 0
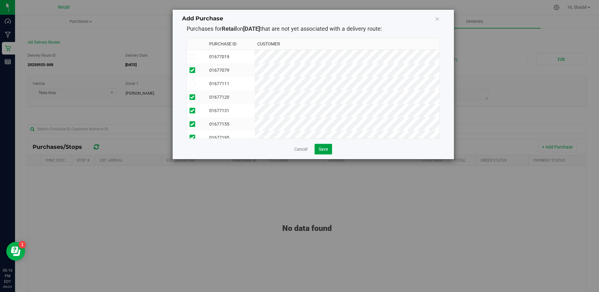
click at [327, 144] on button "Save" at bounding box center [324, 149] width 18 height 11
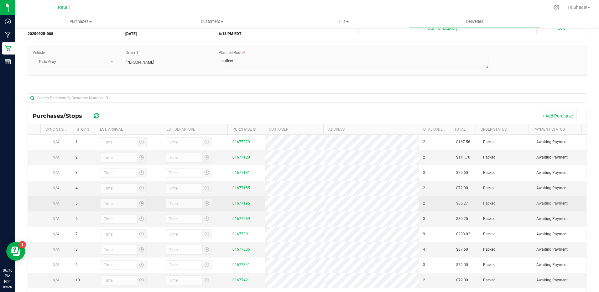
scroll to position [31, 0]
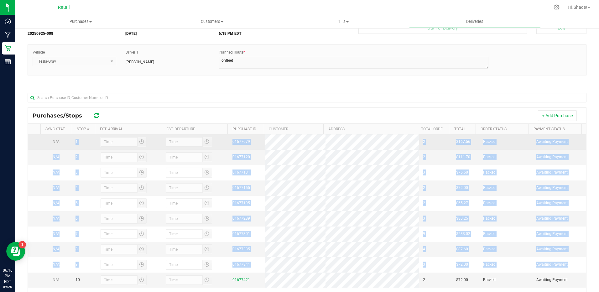
drag, startPoint x: 50, startPoint y: 280, endPoint x: 60, endPoint y: 148, distance: 132.2
click at [60, 147] on tbody "N/A 1 01677079 2 $167.56 Packed Awaiting Payment N/A 2 01677120 2 $111.70 Packe…" at bounding box center [307, 210] width 558 height 153
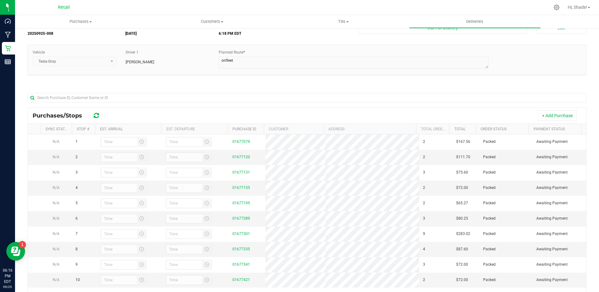
click at [270, 119] on div "+ Add Purchase" at bounding box center [344, 115] width 476 height 11
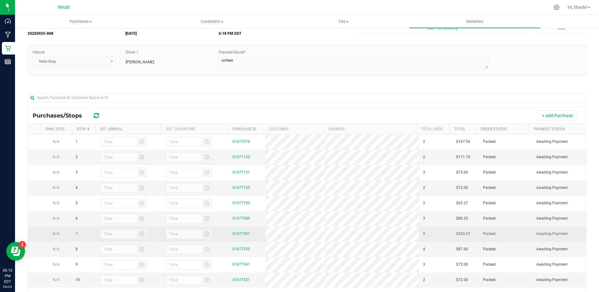
scroll to position [90, 0]
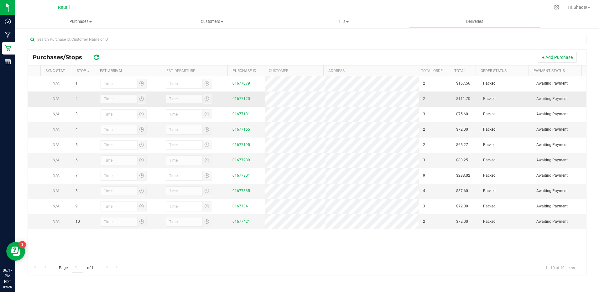
drag, startPoint x: 57, startPoint y: 223, endPoint x: 62, endPoint y: 97, distance: 126.7
click at [62, 94] on tbody "N/A 1 01677079 2 $167.56 Packed Awaiting Payment N/A 2 01677120 2 $111.70 Packe…" at bounding box center [307, 152] width 558 height 153
click at [143, 274] on div "Page 1 of 1 1 - 10 of 10 items" at bounding box center [307, 267] width 558 height 15
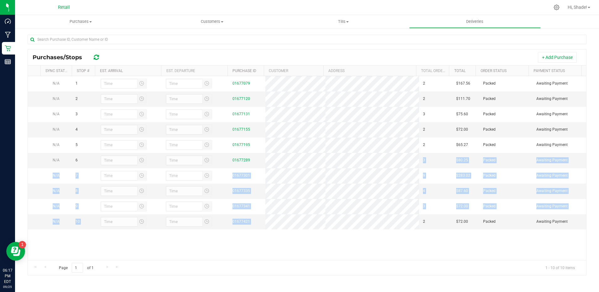
click at [303, 167] on tbody "N/A 1 01677079 2 $167.56 Packed Awaiting Payment N/A 2 01677120 2 $111.70 Packe…" at bounding box center [307, 152] width 558 height 153
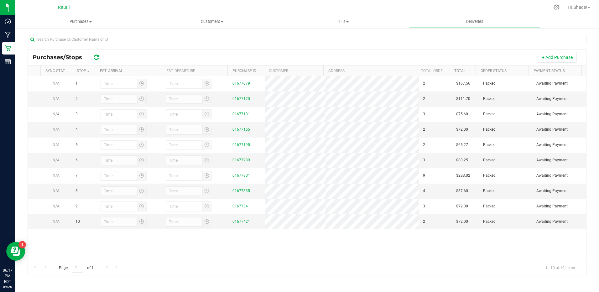
click at [288, 249] on div "N/A 1 01677079 2 $167.56 Packed Awaiting Payment N/A 2 01677120 2 $111.70 Packe…" at bounding box center [307, 168] width 558 height 184
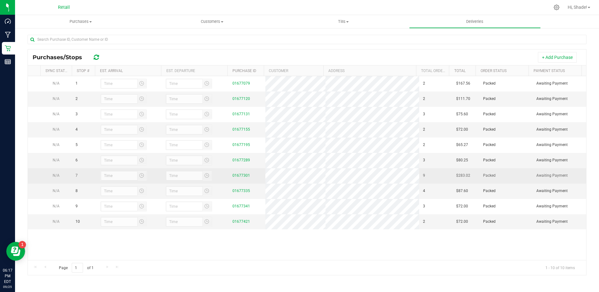
scroll to position [27, 0]
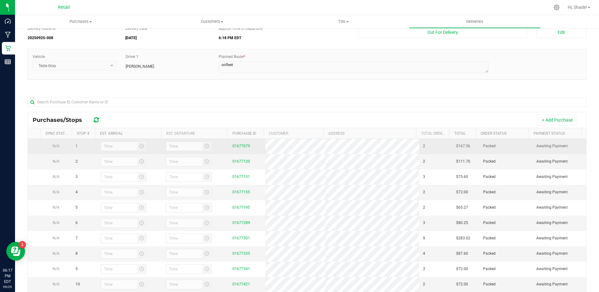
click at [58, 144] on span "N/A" at bounding box center [56, 146] width 7 height 4
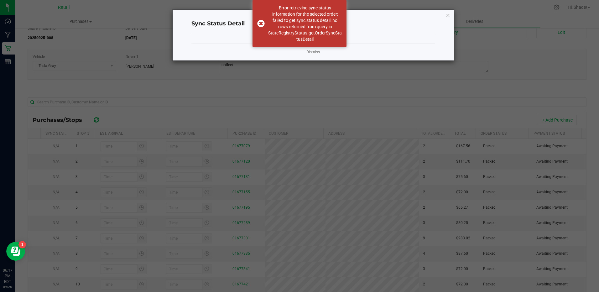
click at [447, 15] on icon "Close" at bounding box center [448, 15] width 4 height 8
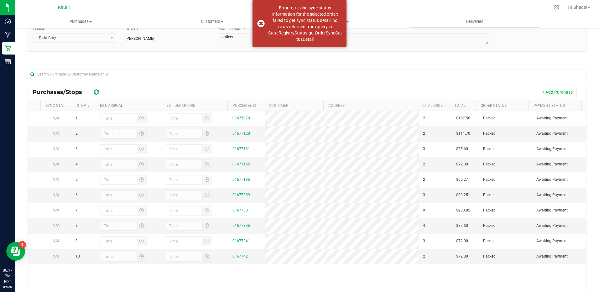
scroll to position [90, 0]
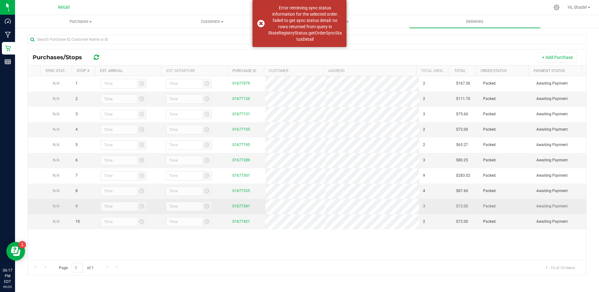
drag, startPoint x: 60, startPoint y: 224, endPoint x: 65, endPoint y: 206, distance: 18.1
click at [65, 206] on tbody "N/A 1 01677079 2 $167.56 Packed Awaiting Payment N/A 2 01677120 2 $111.70 Packe…" at bounding box center [307, 152] width 558 height 153
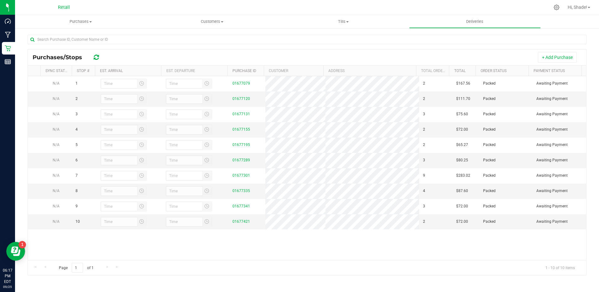
click at [80, 250] on div "N/A 1 01677079 2 $167.56 Packed Awaiting Payment N/A 2 01677120 2 $111.70 Packe…" at bounding box center [307, 168] width 558 height 184
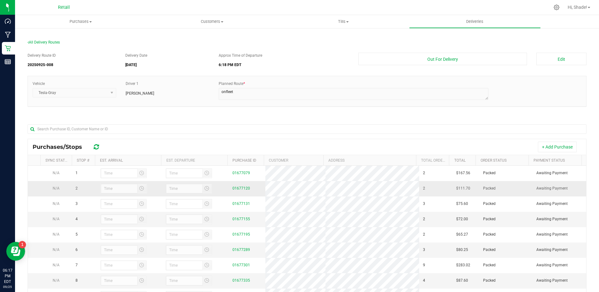
scroll to position [63, 0]
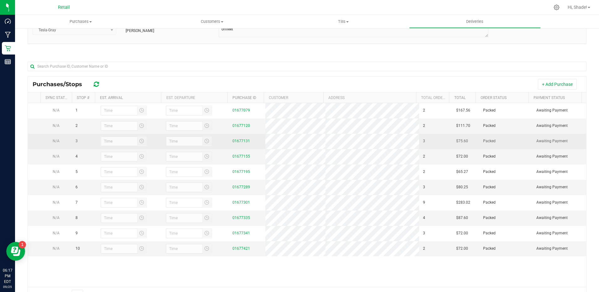
drag, startPoint x: 54, startPoint y: 109, endPoint x: 55, endPoint y: 142, distance: 32.6
click at [55, 142] on tbody "N/A 1 01677079 2 $167.56 Packed Awaiting Payment N/A 2 01677120 2 $111.70 Packe…" at bounding box center [307, 179] width 558 height 153
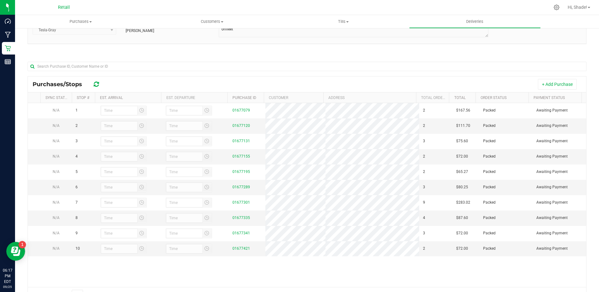
click at [367, 53] on div "Delivery Route ID 20250925-008 Delivery Date [DATE] Approx Time of Departure 6:…" at bounding box center [307, 146] width 559 height 322
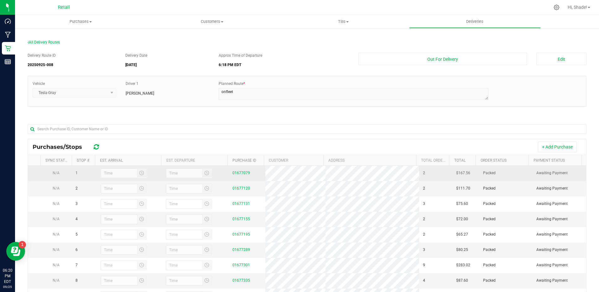
drag, startPoint x: 59, startPoint y: 190, endPoint x: 63, endPoint y: 180, distance: 10.7
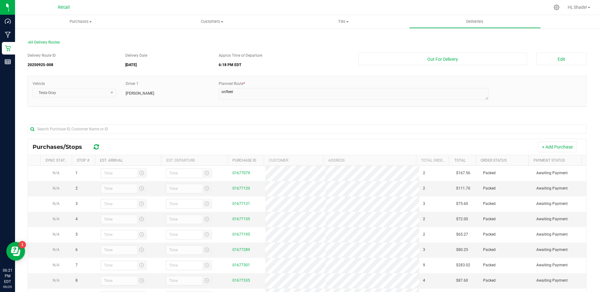
drag, startPoint x: 63, startPoint y: 180, endPoint x: 170, endPoint y: 46, distance: 171.6
click at [170, 46] on div "All Delivery Routes" at bounding box center [307, 43] width 559 height 8
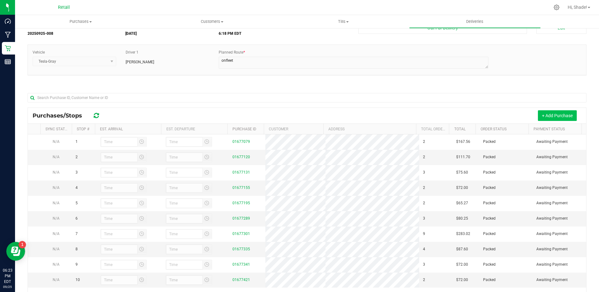
click at [546, 113] on button "+ Add Purchase" at bounding box center [557, 115] width 39 height 11
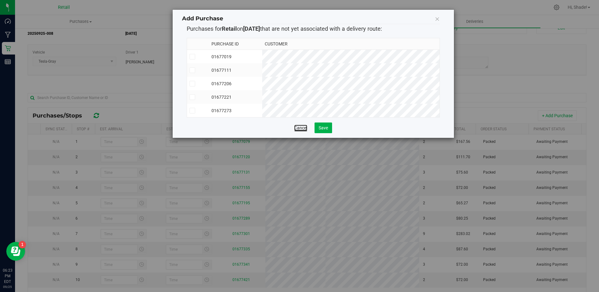
click at [299, 130] on link "Cancel" at bounding box center [300, 128] width 13 height 6
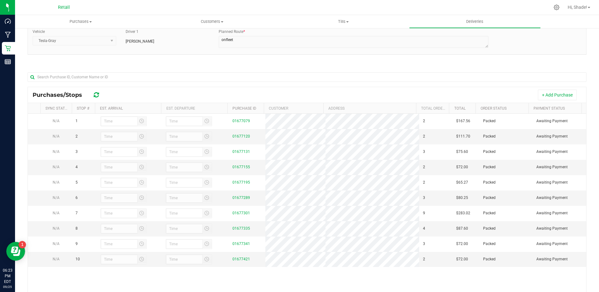
scroll to position [63, 0]
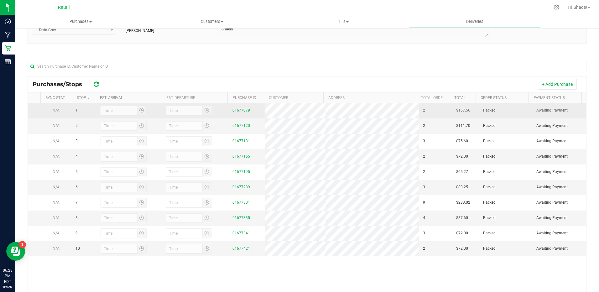
drag, startPoint x: 42, startPoint y: 108, endPoint x: 31, endPoint y: 112, distance: 11.1
click at [31, 112] on tr "N/A 1 01677079 2 $167.56 Packed Awaiting Payment" at bounding box center [307, 110] width 558 height 15
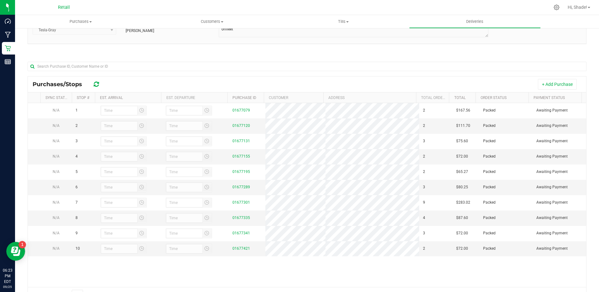
scroll to position [0, 0]
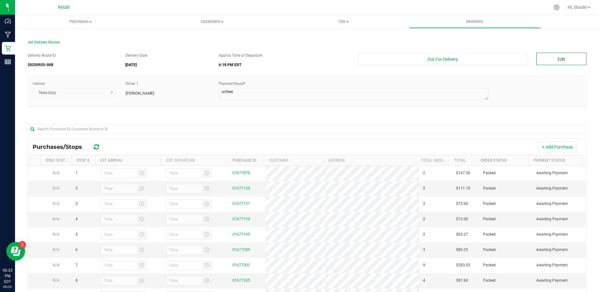
click at [552, 56] on button "Edit" at bounding box center [561, 59] width 50 height 13
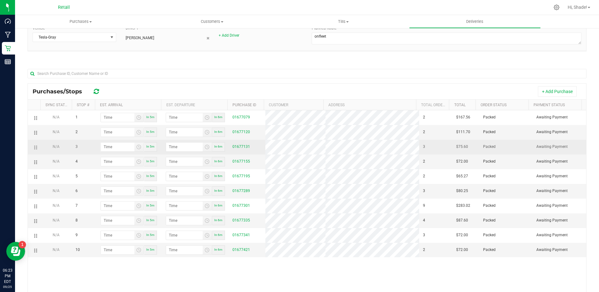
scroll to position [90, 0]
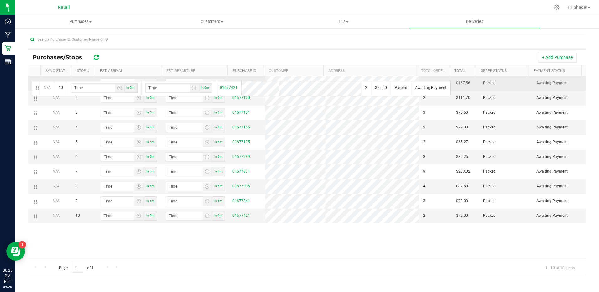
drag, startPoint x: 35, startPoint y: 216, endPoint x: 31, endPoint y: 80, distance: 136.4
drag, startPoint x: 34, startPoint y: 114, endPoint x: 28, endPoint y: 90, distance: 24.7
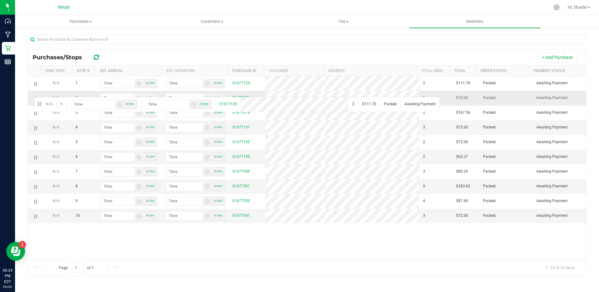
drag, startPoint x: 33, startPoint y: 84, endPoint x: 33, endPoint y: 96, distance: 12.5
drag, startPoint x: 33, startPoint y: 188, endPoint x: 28, endPoint y: 105, distance: 83.2
click at [28, 105] on div "Purchases/Stops + Add Purchase Sync Status Stop # Est. Arrival Est. Departure P…" at bounding box center [307, 162] width 559 height 226
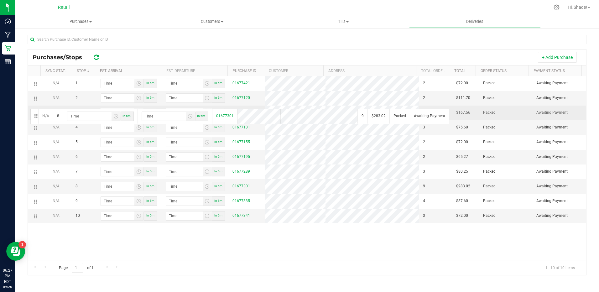
drag, startPoint x: 37, startPoint y: 185, endPoint x: 29, endPoint y: 108, distance: 77.8
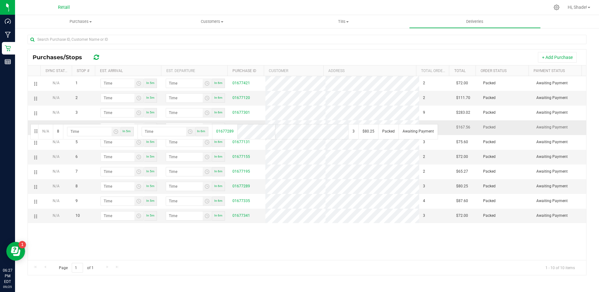
drag, startPoint x: 34, startPoint y: 186, endPoint x: 29, endPoint y: 123, distance: 62.5
drag, startPoint x: 34, startPoint y: 200, endPoint x: 24, endPoint y: 139, distance: 61.9
click at [24, 139] on div "All Delivery Routes Delivery Route ID 20250925-008 Delivery Date [DATE] [DATE] …" at bounding box center [307, 115] width 568 height 342
drag, startPoint x: 34, startPoint y: 198, endPoint x: 28, endPoint y: 135, distance: 63.9
click at [28, 135] on div "Purchases/Stops + Add Purchase Sync Status Stop # Est. Arrival Est. Departure P…" at bounding box center [307, 162] width 559 height 226
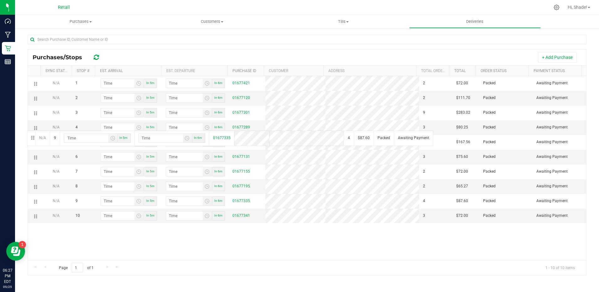
drag, startPoint x: 36, startPoint y: 200, endPoint x: 26, endPoint y: 130, distance: 70.5
click at [26, 130] on div "All Delivery Routes Delivery Route ID 20250925-008 Delivery Date [DATE] [DATE] …" at bounding box center [307, 115] width 568 height 342
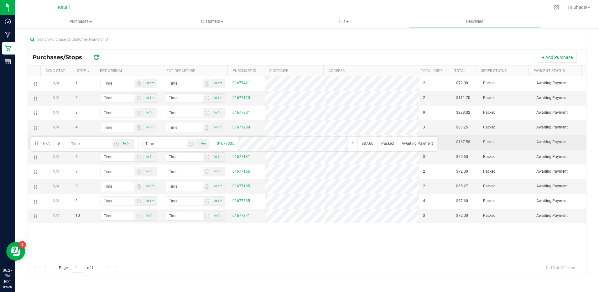
drag, startPoint x: 35, startPoint y: 204, endPoint x: 30, endPoint y: 136, distance: 68.2
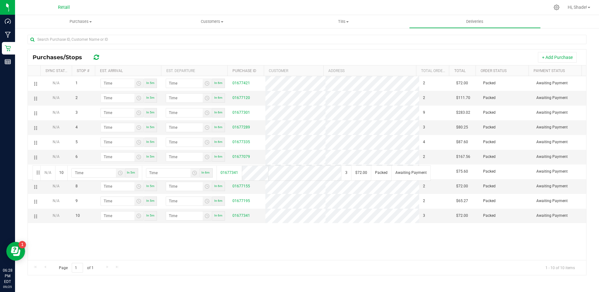
drag, startPoint x: 36, startPoint y: 218, endPoint x: 23, endPoint y: 166, distance: 53.3
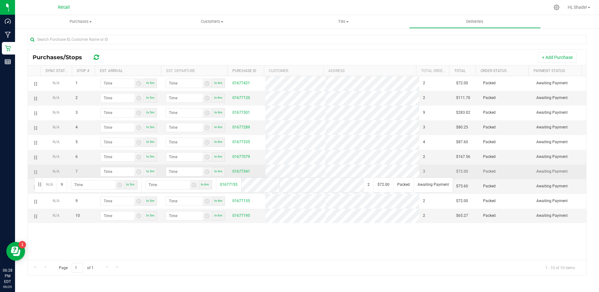
drag, startPoint x: 37, startPoint y: 201, endPoint x: 33, endPoint y: 177, distance: 24.4
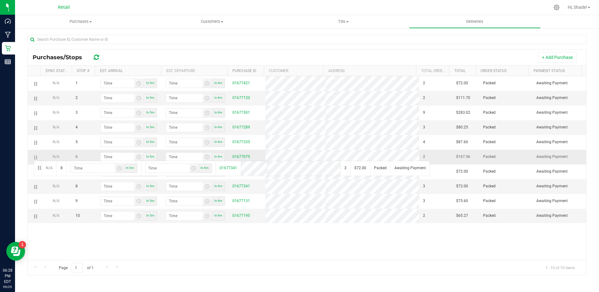
drag, startPoint x: 34, startPoint y: 186, endPoint x: 33, endPoint y: 160, distance: 26.3
drag, startPoint x: 35, startPoint y: 155, endPoint x: 31, endPoint y: 166, distance: 11.2
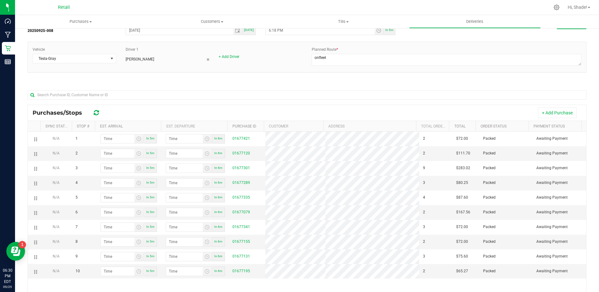
scroll to position [0, 0]
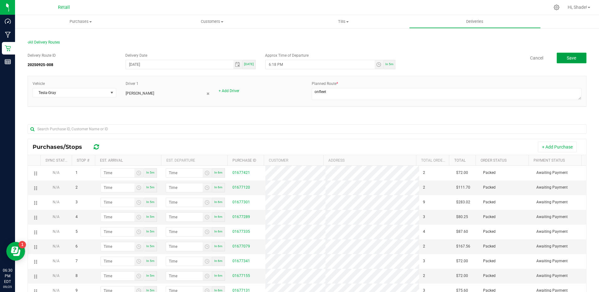
click at [572, 56] on button "Save" at bounding box center [572, 58] width 30 height 11
click at [387, 64] on span "In 5m" at bounding box center [389, 63] width 8 height 3
type input "6:36 PM"
click at [387, 64] on span "In 5m" at bounding box center [389, 63] width 8 height 3
click at [348, 69] on span "6:36 PM" at bounding box center [324, 64] width 118 height 9
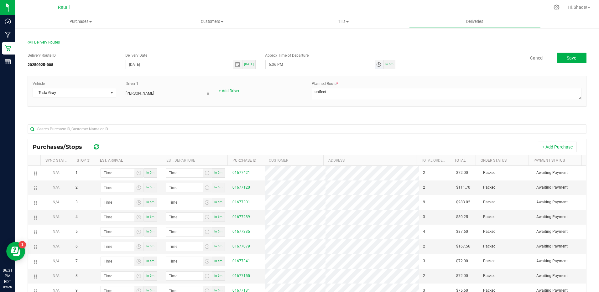
click at [306, 65] on input "6:36 PM" at bounding box center [320, 64] width 109 height 9
click at [385, 65] on span "In 5m" at bounding box center [389, 63] width 8 height 3
click at [561, 55] on button "Save" at bounding box center [572, 58] width 30 height 11
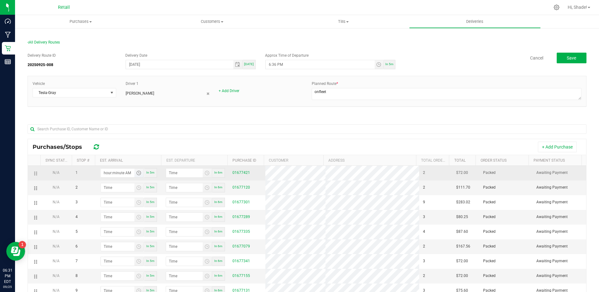
click at [118, 173] on input "hour:minute AM" at bounding box center [118, 173] width 34 height 9
type input "6:04 AM"
type input "6:05 AM"
type input "6:45 AM"
type input "6:46 AM"
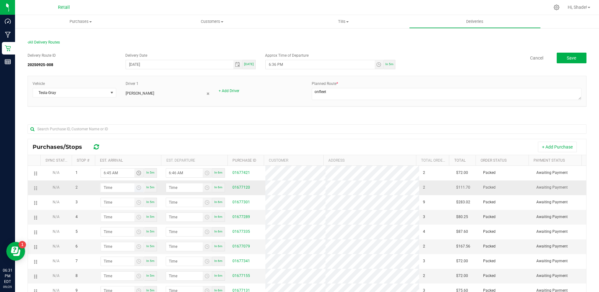
type input "6:45 AM"
click at [111, 188] on input "hour:minute AM" at bounding box center [118, 187] width 34 height 9
type input "7:00 AM"
type input "7:01 AM"
click at [118, 186] on input "7:00 AM" at bounding box center [118, 187] width 34 height 9
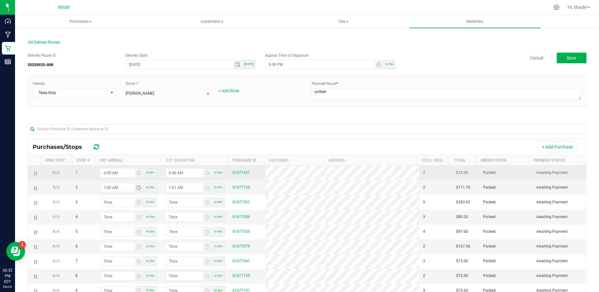
type input "7:00 AM"
click at [116, 171] on input "6:45 AM" at bounding box center [118, 173] width 34 height 9
type input "6:45 PM"
type input "6:46 PM"
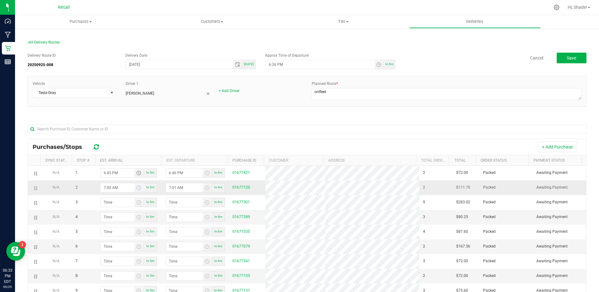
type input "6:45 PM"
click at [120, 186] on input "7:00 AM" at bounding box center [118, 187] width 34 height 9
type input "7:00 PM"
type input "7:01 PM"
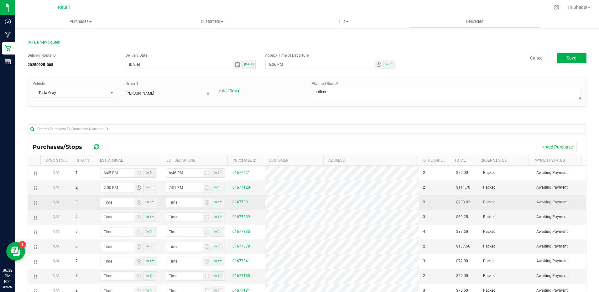
type input "7:00 PM"
click at [114, 205] on input "hour:minute AM" at bounding box center [118, 202] width 34 height 9
type input "7:01 AM"
type input "7:02 AM"
type input "7:15 AM"
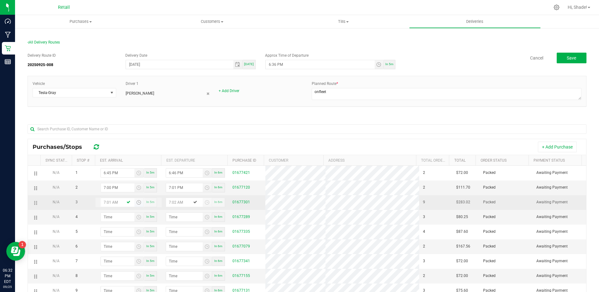
type input "7:16 AM"
type input "7:15 PM"
type input "7:16 PM"
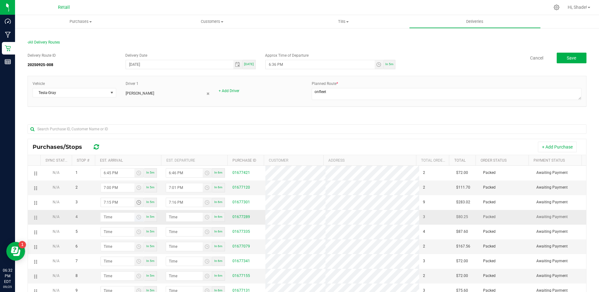
type input "7:15 PM"
click at [110, 218] on input "hour:minute AM" at bounding box center [118, 217] width 34 height 9
type input "7:03 AM"
type input "7:04 AM"
type input "7:30 AM"
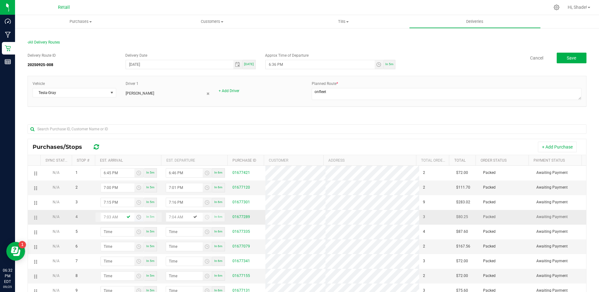
type input "7:31 AM"
type input "7:30 PM"
type input "7:31 PM"
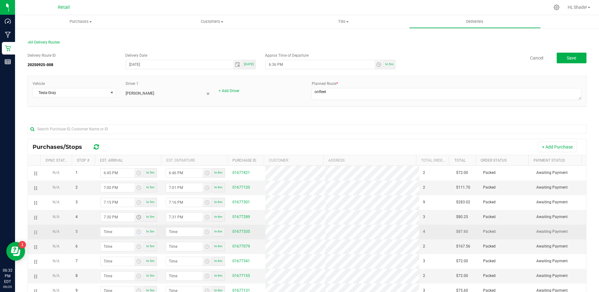
type input "7:30 PM"
click at [117, 233] on input "hour:minute AM" at bounding box center [118, 231] width 34 height 9
type input "7:04 AM"
type input "7:05 AM"
type input "7:40 AM"
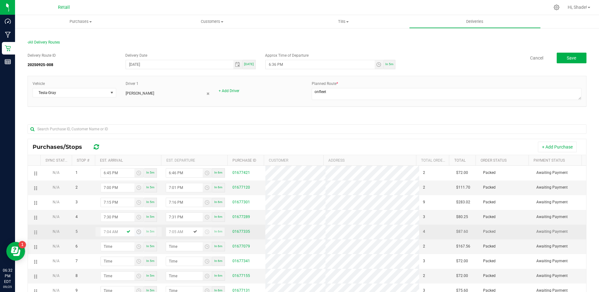
type input "7:41 AM"
type input "7:40 PM"
type input "7:41 PM"
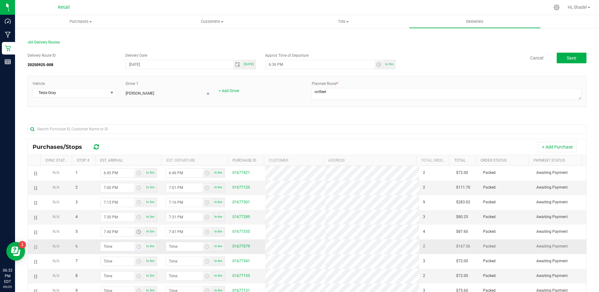
type input "7:40 PM"
click at [119, 247] on input "hour:minute AM" at bounding box center [118, 246] width 34 height 9
type input "8:00 AM"
type input "8:01 AM"
type input "8:00 PM"
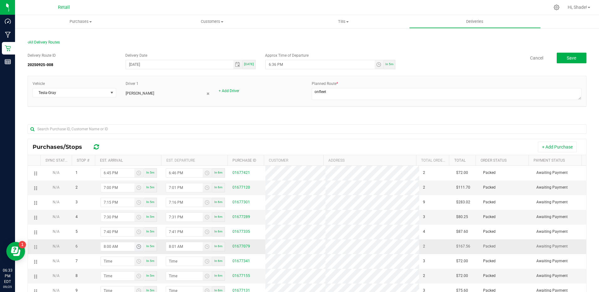
type input "8:01 PM"
click at [119, 247] on input "8:00 PM" at bounding box center [118, 246] width 34 height 9
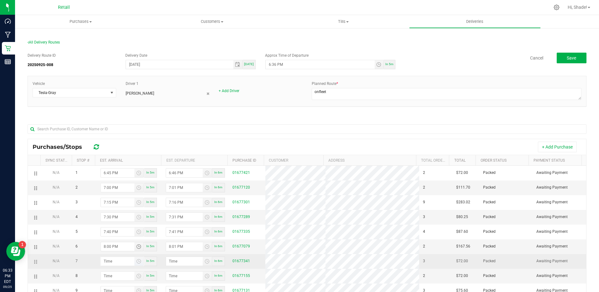
type input "8:00 PM"
click at [114, 263] on input "hour:minute AM" at bounding box center [118, 261] width 34 height 9
type input "8:01 AM"
type input "8:02 AM"
type input "8:15 AM"
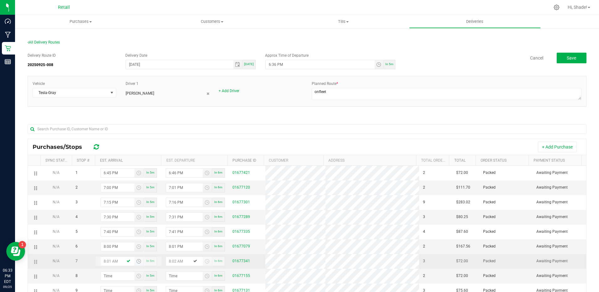
type input "8:16 AM"
type input "8:15 PM"
type input "8:16 PM"
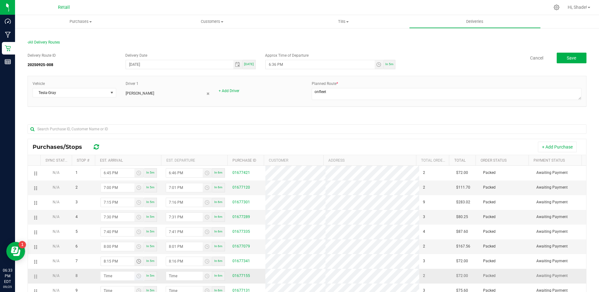
type input "8:15 PM"
click at [114, 277] on input "hour:minute AM" at bounding box center [118, 276] width 34 height 9
type input "8:01 AM"
type input "8:02 AM"
type input "8:19 AM"
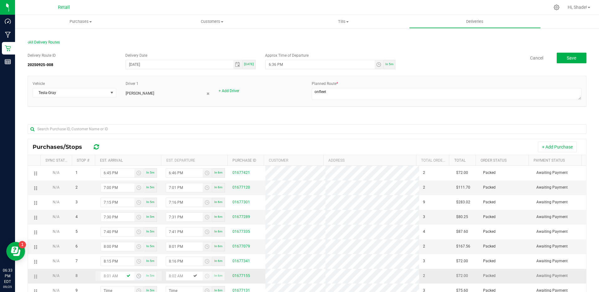
type input "8:20 AM"
type input "8:19 PM"
type input "8:20 PM"
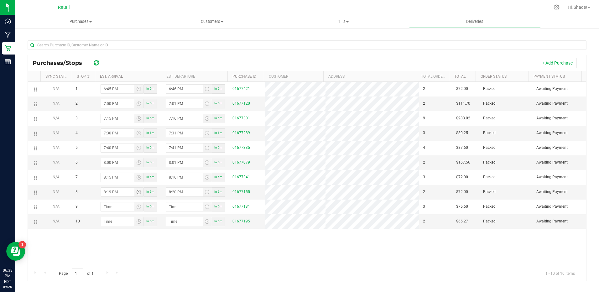
scroll to position [90, 0]
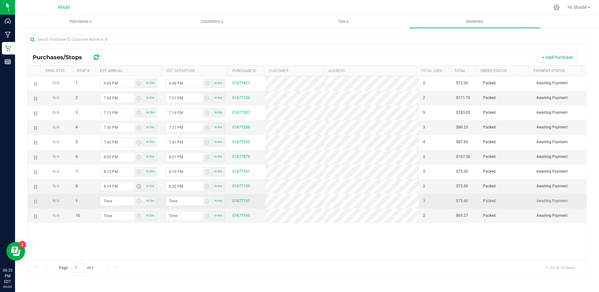
type input "8:19 PM"
click at [113, 201] on input "hour:minute AM" at bounding box center [118, 201] width 34 height 9
type input "8:03 AM"
type input "8:04 AM"
type input "8:39 AM"
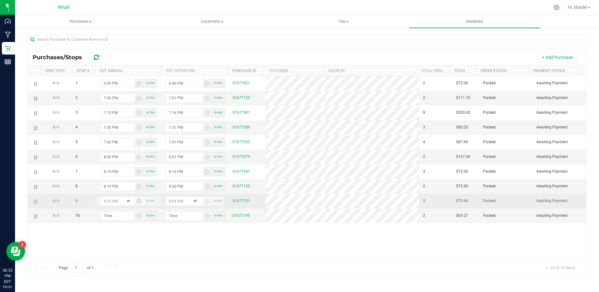
type input "8:40 AM"
type input "8:39 PM"
type input "8:40 PM"
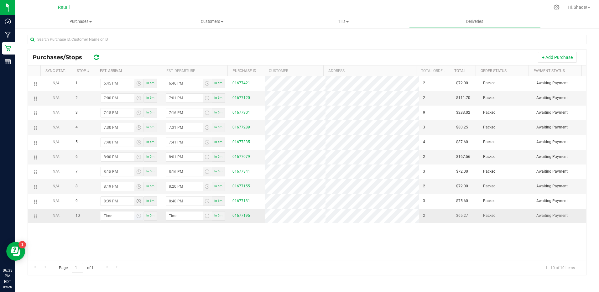
type input "8:39 PM"
click at [114, 216] on input "hour:minute AM" at bounding box center [118, 215] width 34 height 9
type input "8:04 AM"
type input "8:05 AM"
type input "8:45 AM"
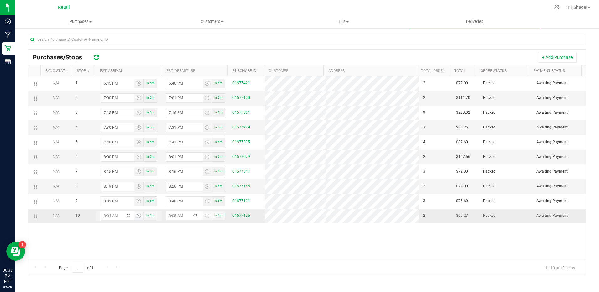
type input "8:46 AM"
type input "8:45 PM"
type input "8:46 PM"
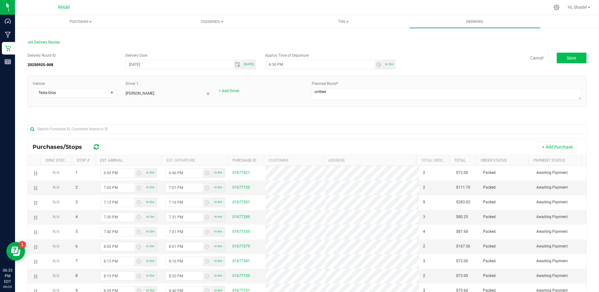
type input "8:45 PM"
click at [567, 59] on span "Save" at bounding box center [571, 57] width 9 height 5
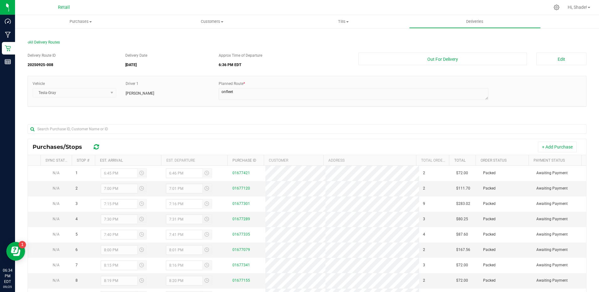
drag, startPoint x: 22, startPoint y: 59, endPoint x: 125, endPoint y: 30, distance: 106.8
drag, startPoint x: 125, startPoint y: 30, endPoint x: 343, endPoint y: 24, distance: 217.8
click at [343, 24] on uib-tab-heading "Tills Manage tills" at bounding box center [343, 21] width 131 height 13
click at [326, 61] on div "Approx Time of Departure 6:36 PM EDT" at bounding box center [284, 62] width 140 height 18
click at [444, 60] on button "Out For Delivery" at bounding box center [442, 59] width 169 height 13
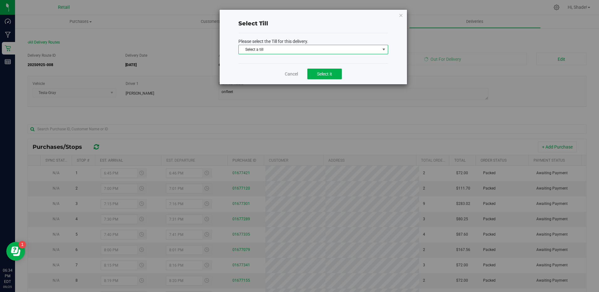
click at [380, 50] on span "select" at bounding box center [384, 49] width 8 height 9
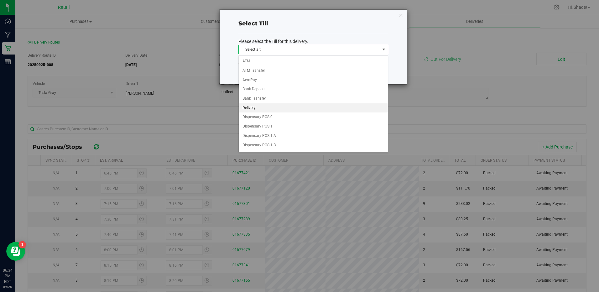
click at [255, 111] on li "Delivery" at bounding box center [313, 107] width 149 height 9
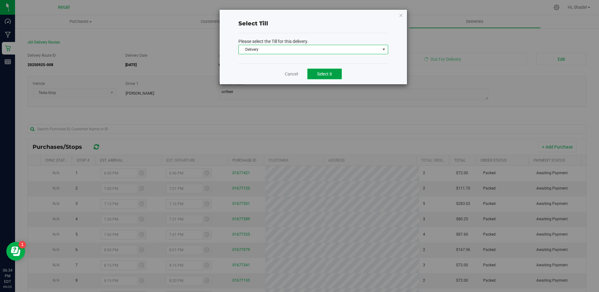
click at [319, 71] on span "Select it" at bounding box center [324, 73] width 15 height 5
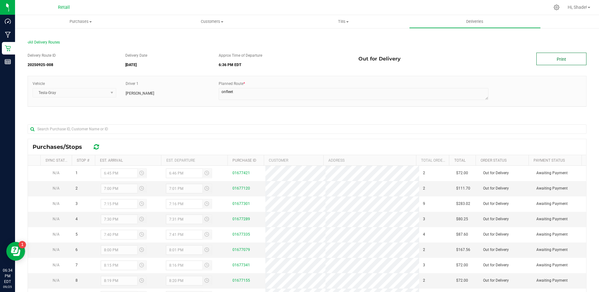
click at [556, 62] on link "Print" at bounding box center [561, 59] width 50 height 13
